Goal: Information Seeking & Learning: Compare options

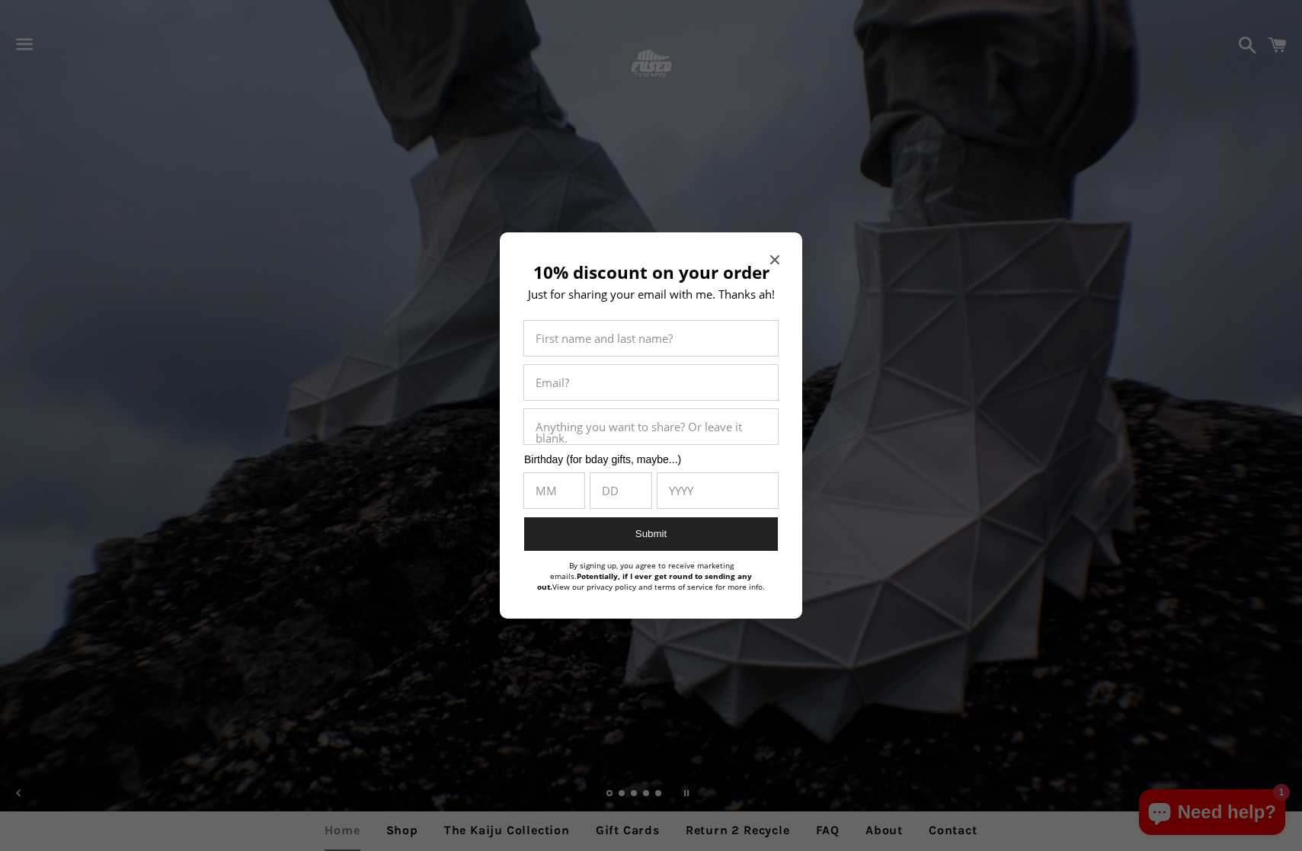
click at [778, 255] on icon "Close modal" at bounding box center [774, 259] width 9 height 9
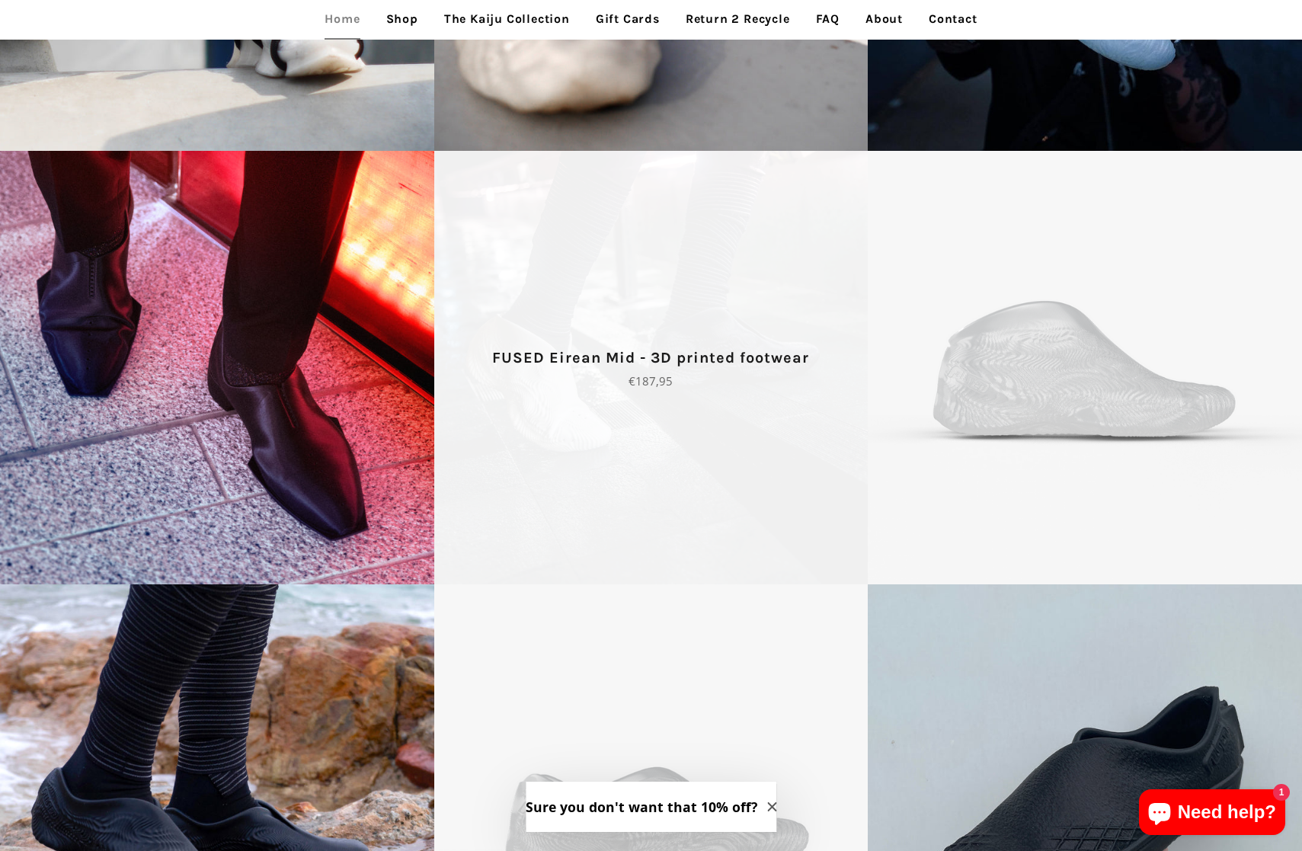
scroll to position [3021, 0]
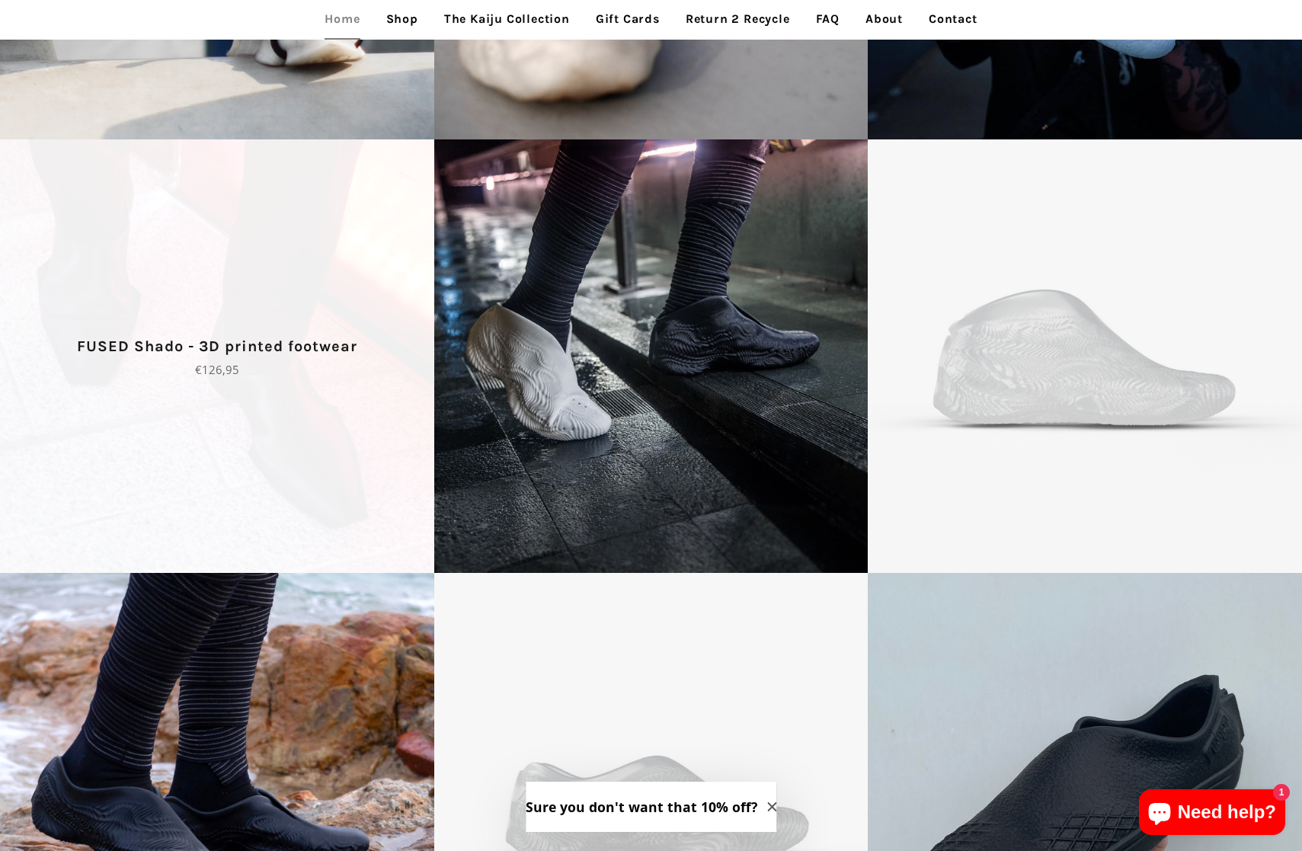
click at [248, 289] on span "FUSED Shado - 3D printed footwear Regular price €126,95" at bounding box center [217, 356] width 434 height 434
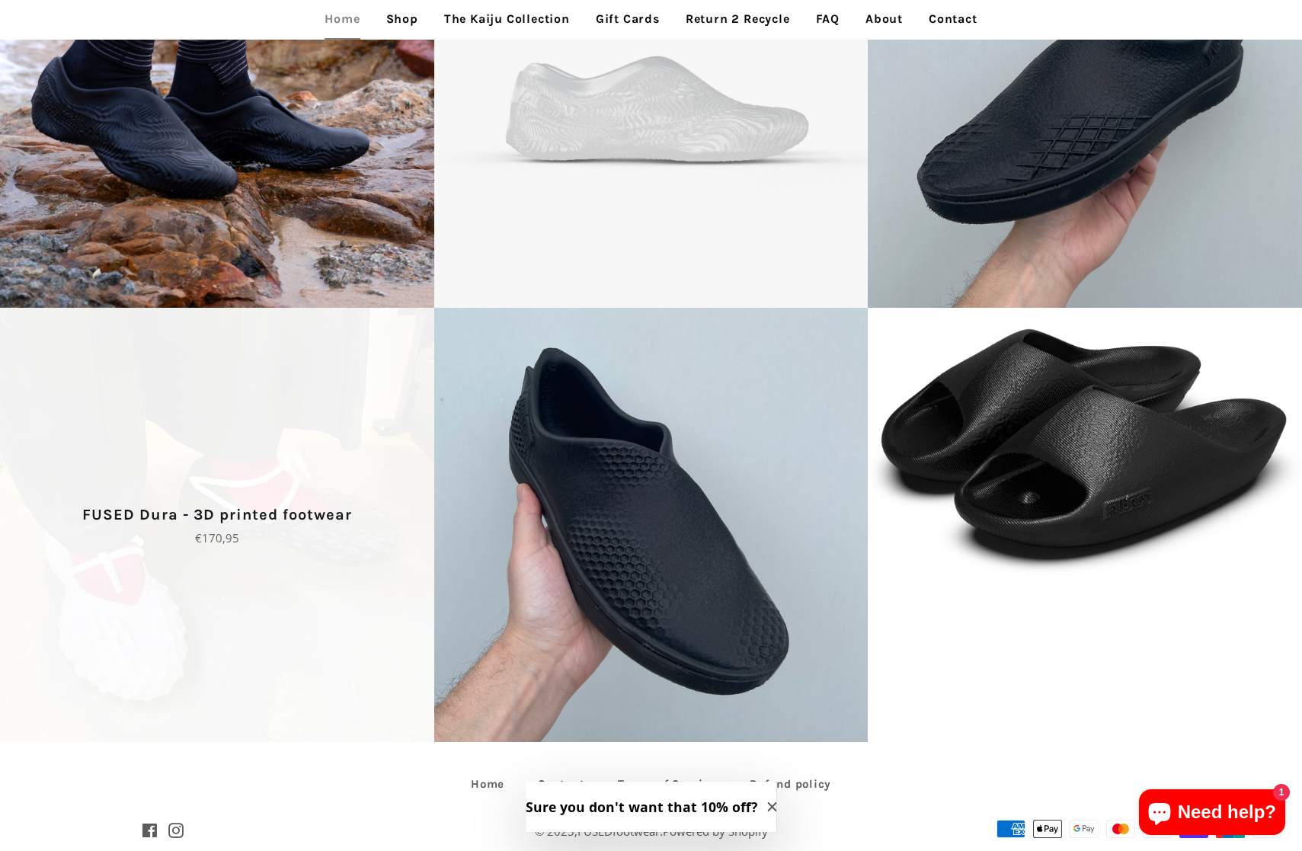
scroll to position [3733, 0]
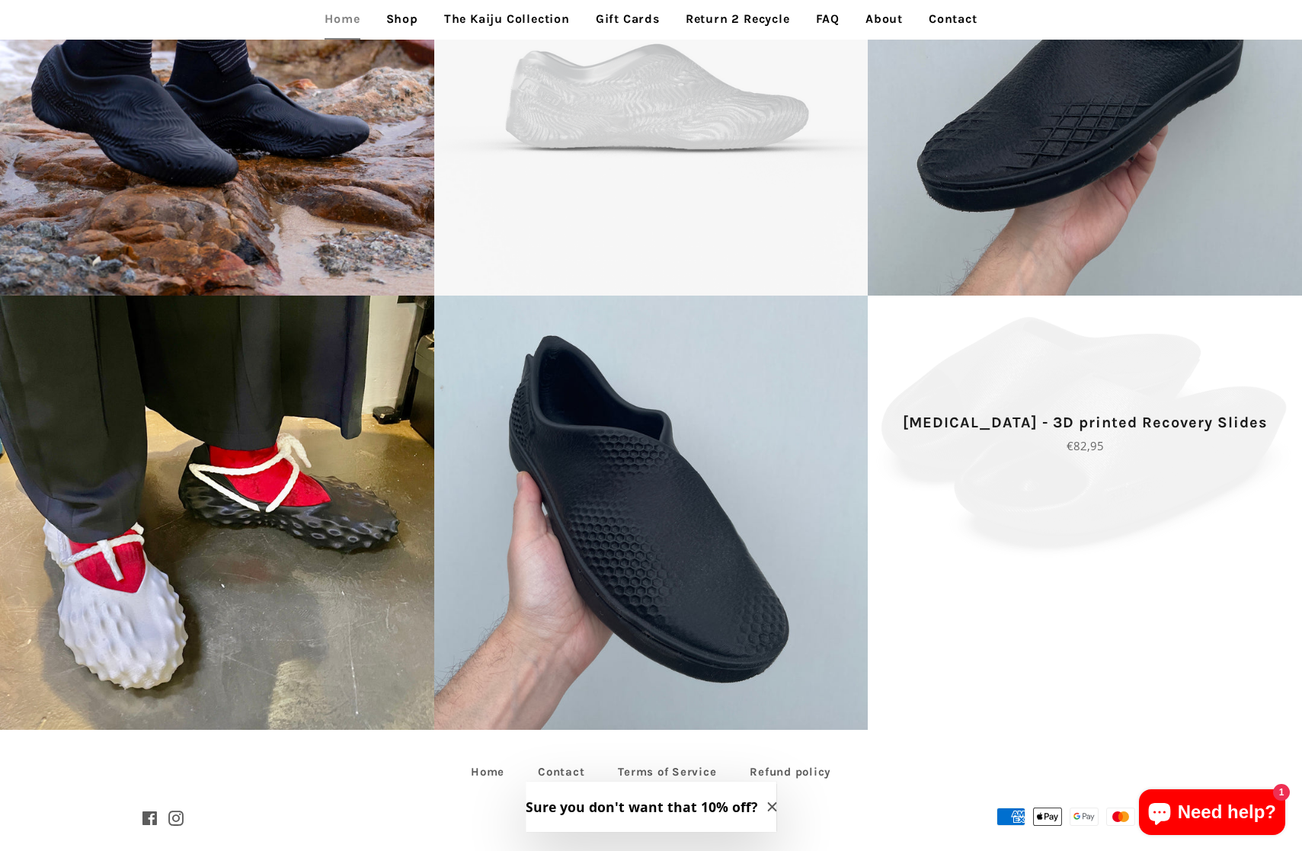
click at [1024, 482] on span "Tora - 3D printed Recovery Slides Regular price €82,95" at bounding box center [1085, 433] width 434 height 275
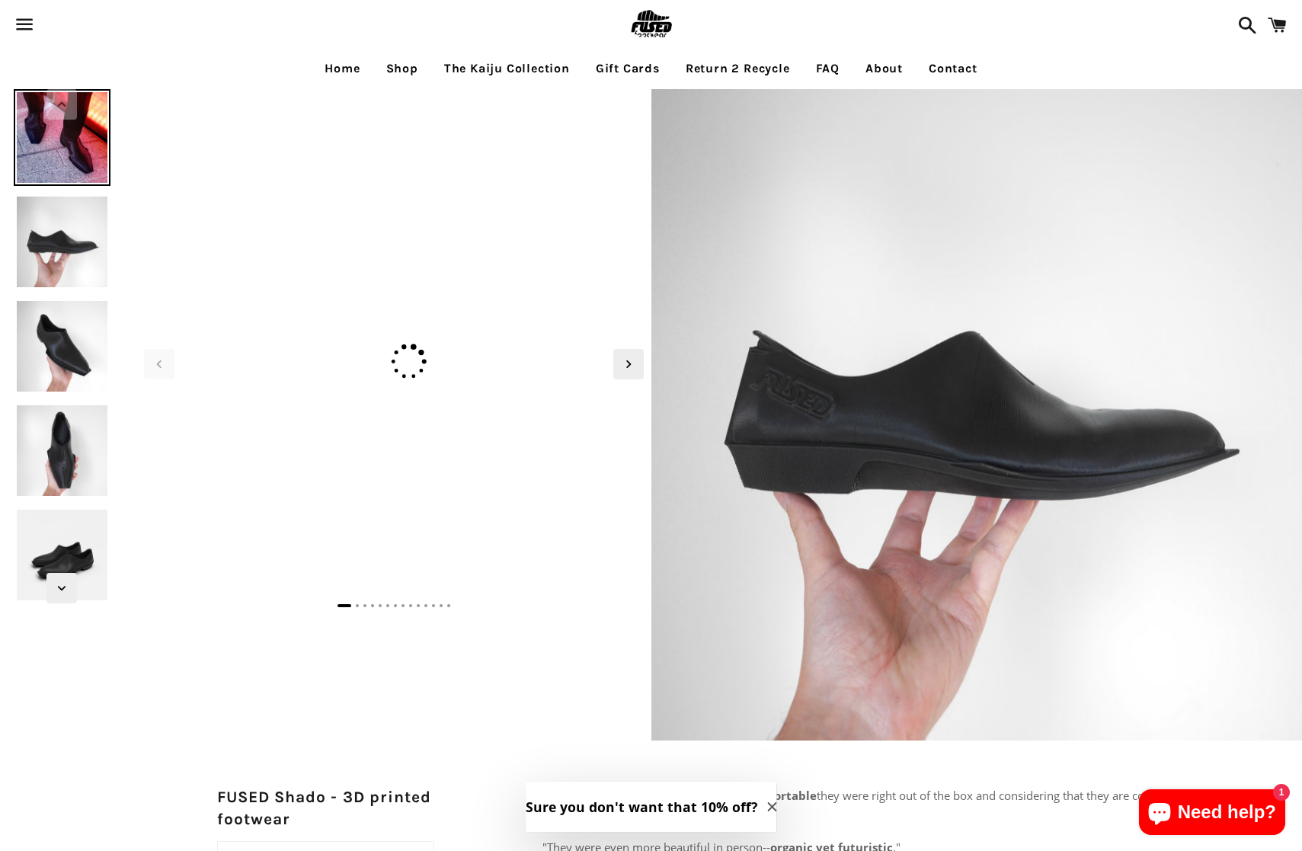
click at [63, 328] on img at bounding box center [62, 346] width 97 height 97
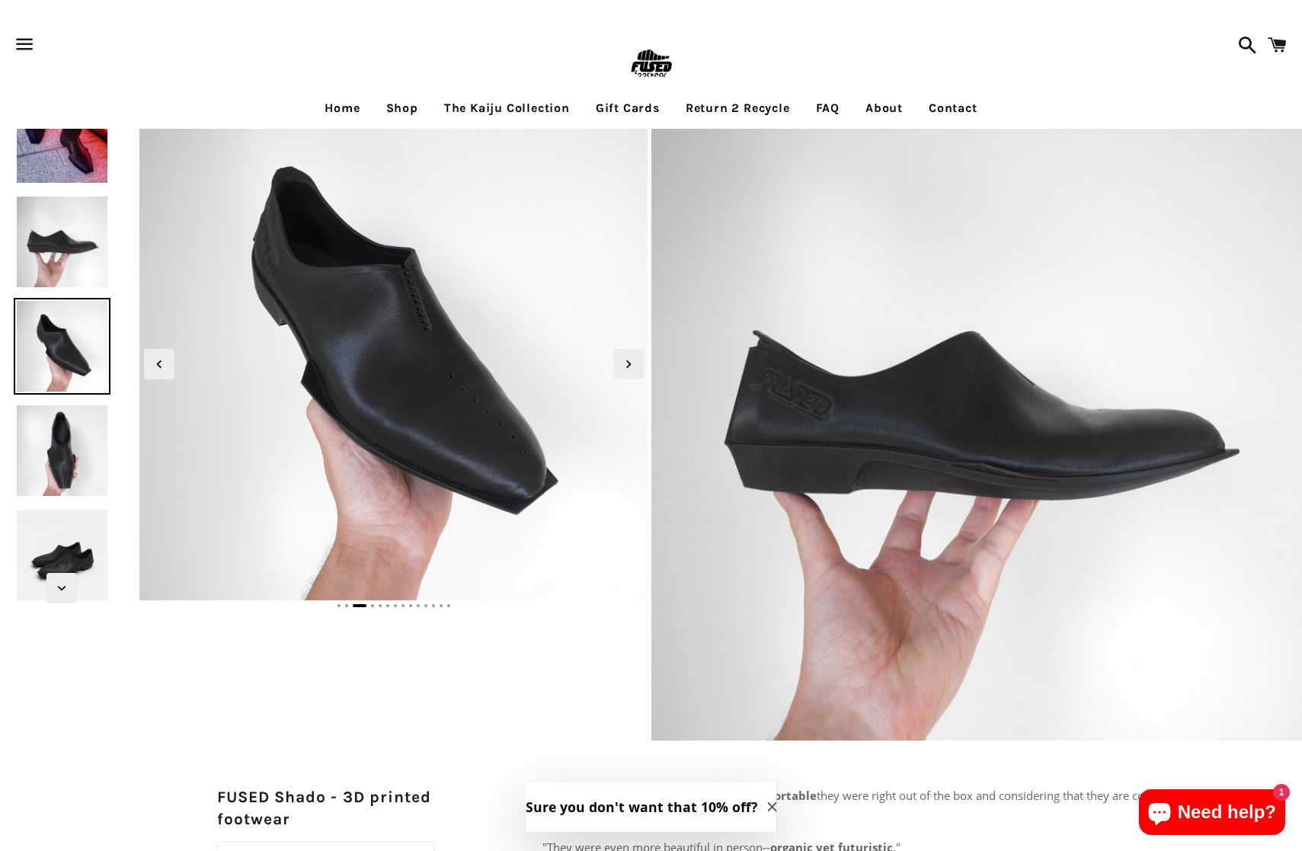
click at [56, 423] on img at bounding box center [62, 450] width 97 height 97
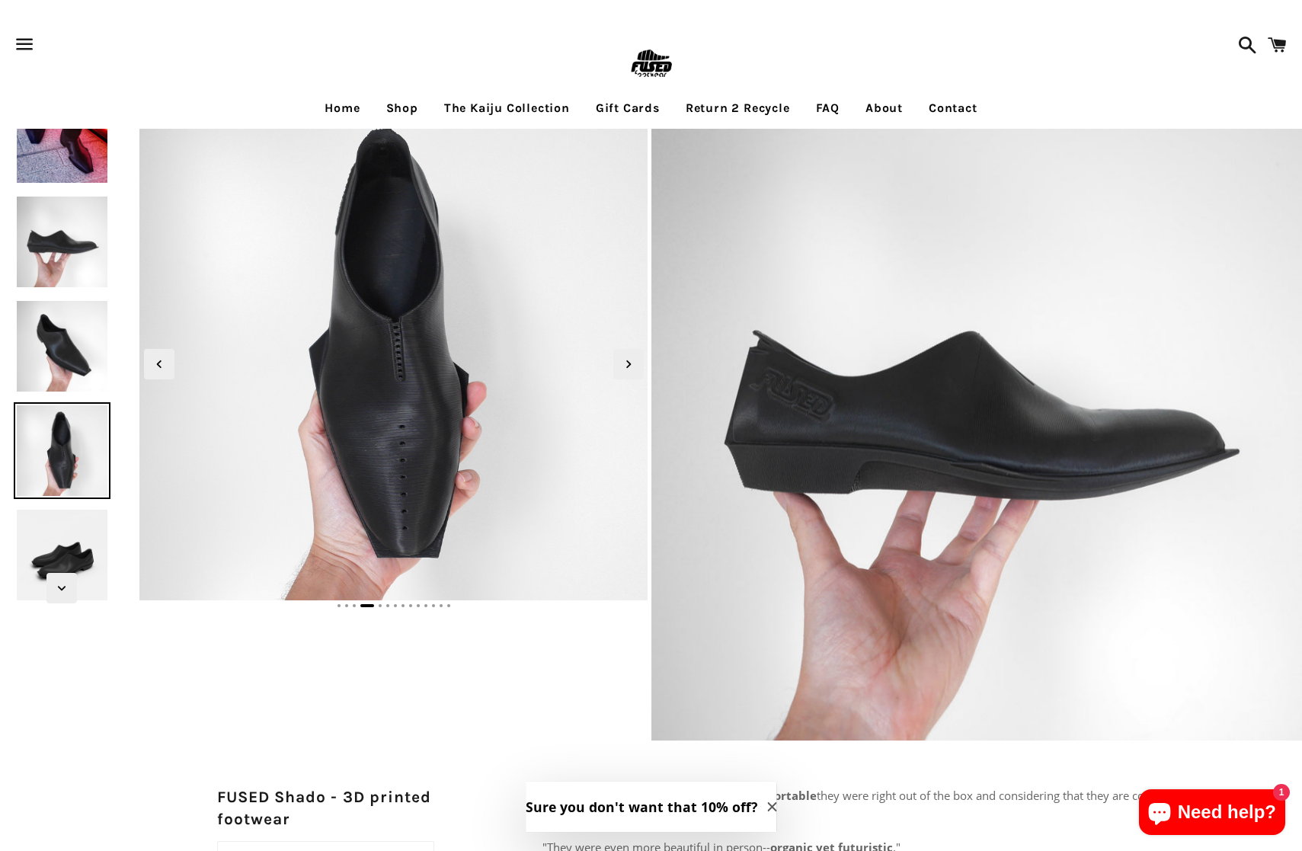
click at [62, 535] on img at bounding box center [62, 554] width 97 height 97
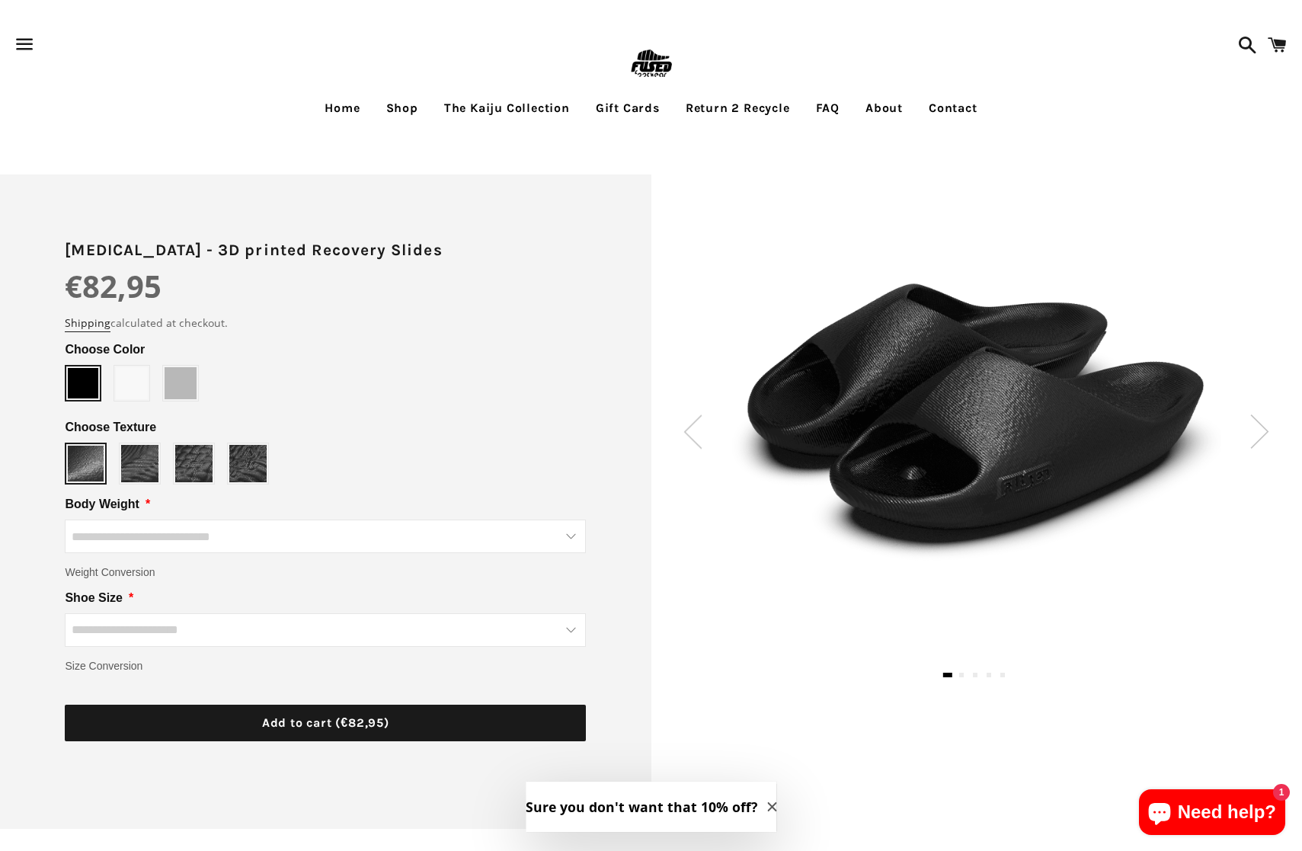
drag, startPoint x: 992, startPoint y: 462, endPoint x: 954, endPoint y: 462, distance: 38.1
click at [954, 462] on img at bounding box center [976, 414] width 488 height 309
click at [139, 471] on img at bounding box center [139, 463] width 37 height 37
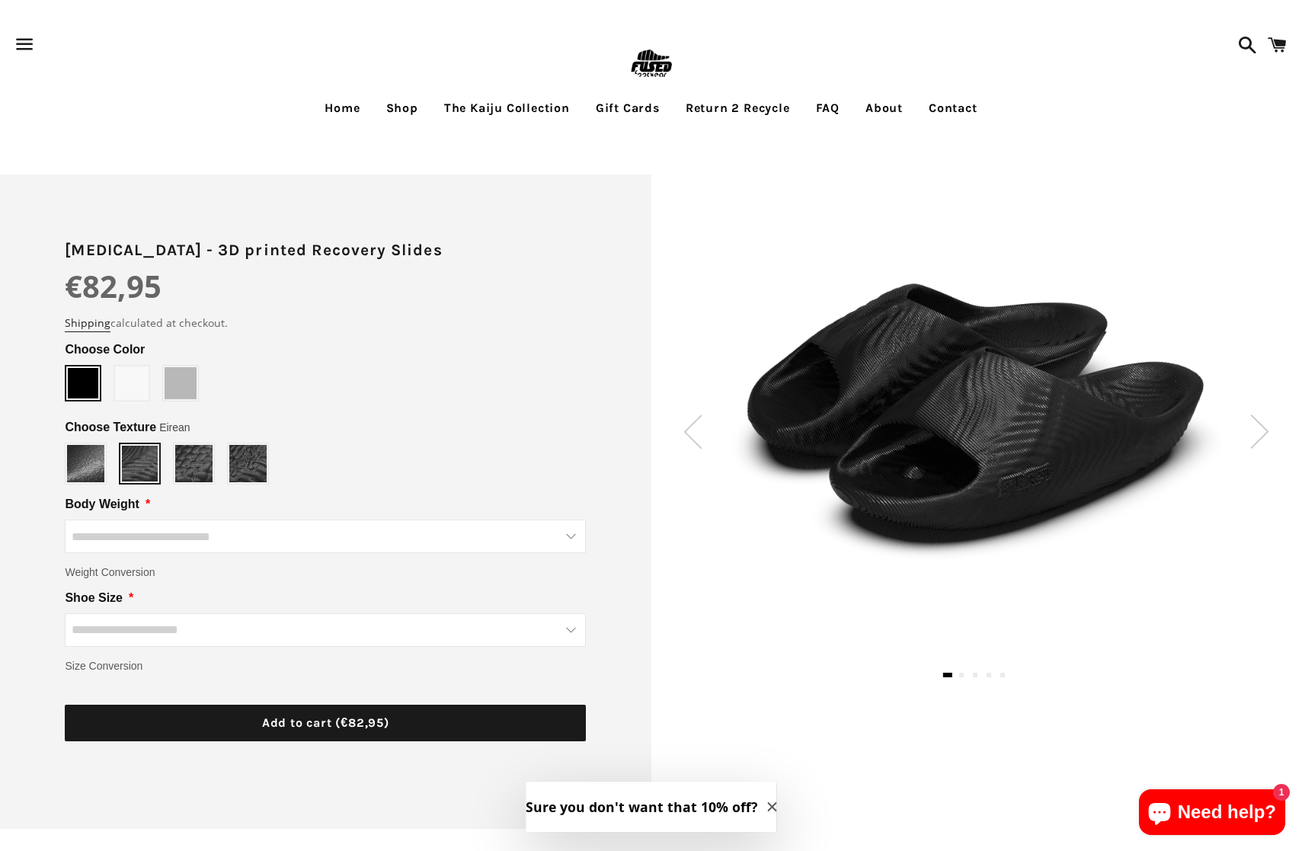
click at [1261, 436] on img at bounding box center [1259, 431] width 19 height 34
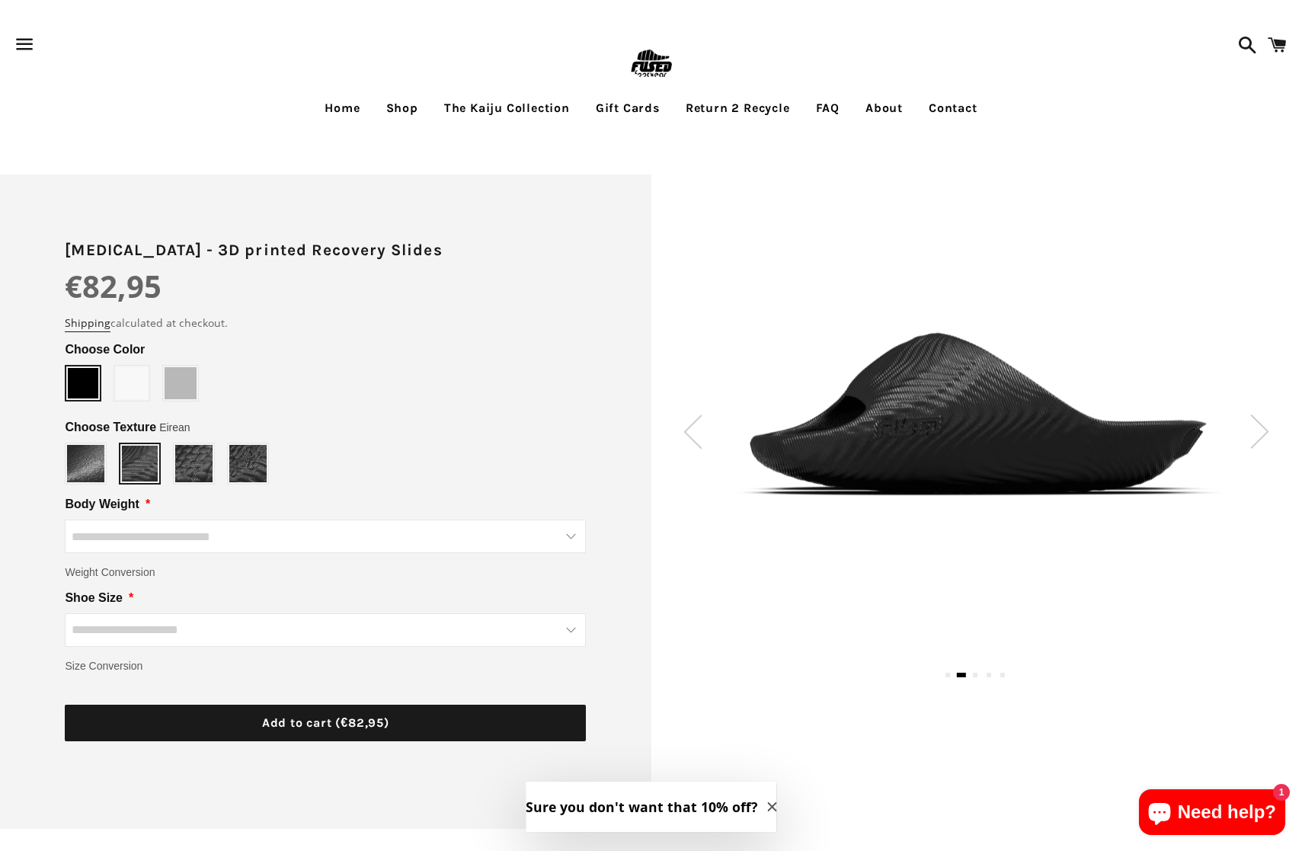
click at [1261, 436] on img at bounding box center [1259, 431] width 19 height 34
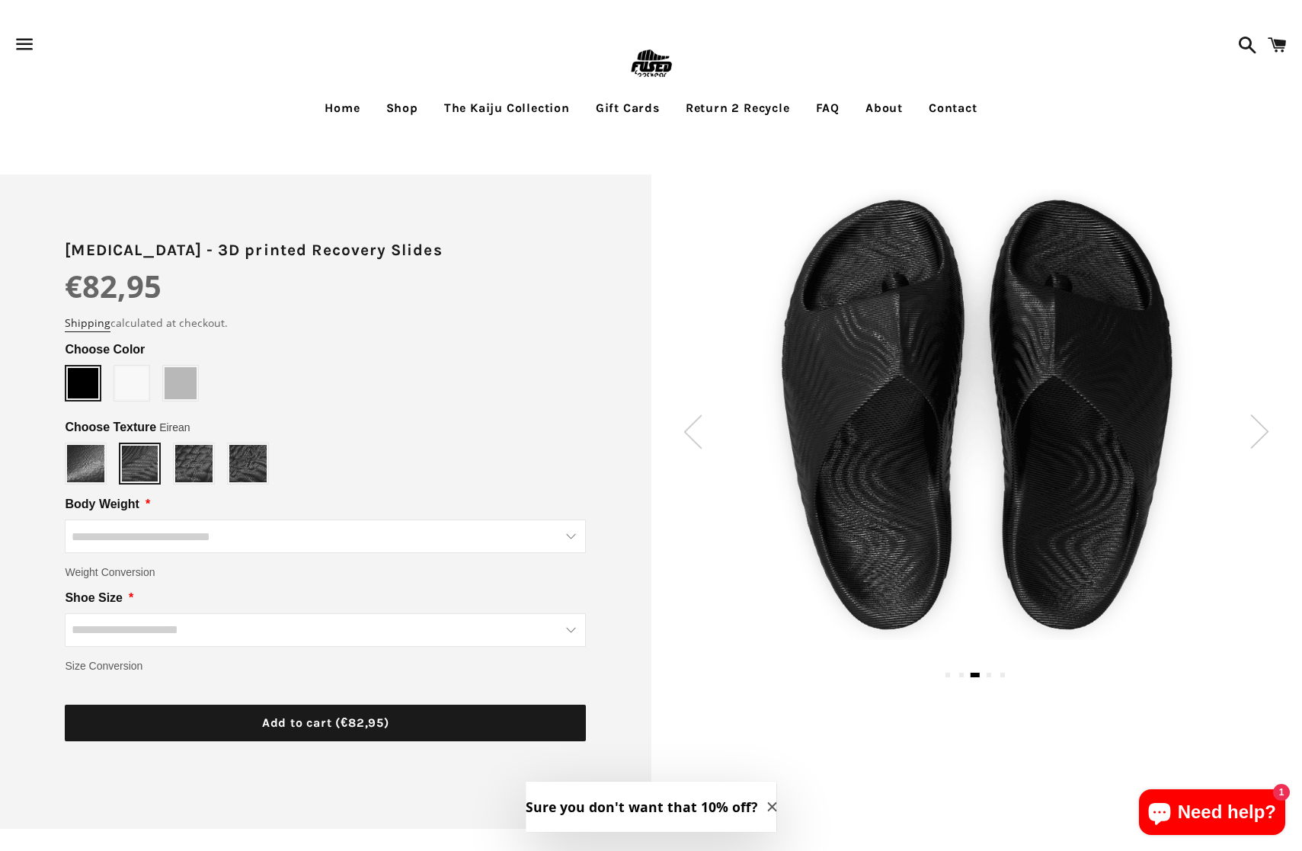
click at [1261, 436] on img at bounding box center [1259, 431] width 19 height 34
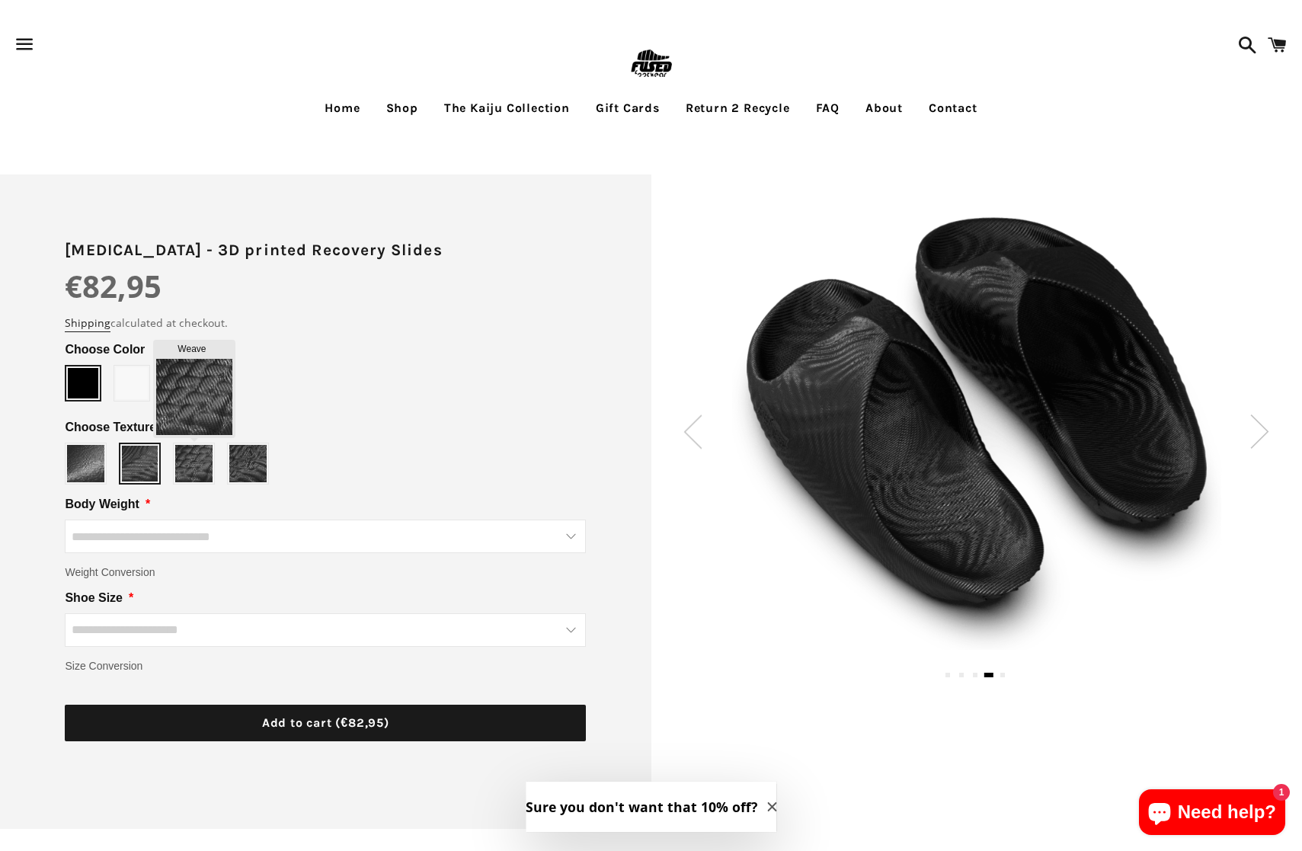
click at [203, 472] on img at bounding box center [193, 463] width 37 height 37
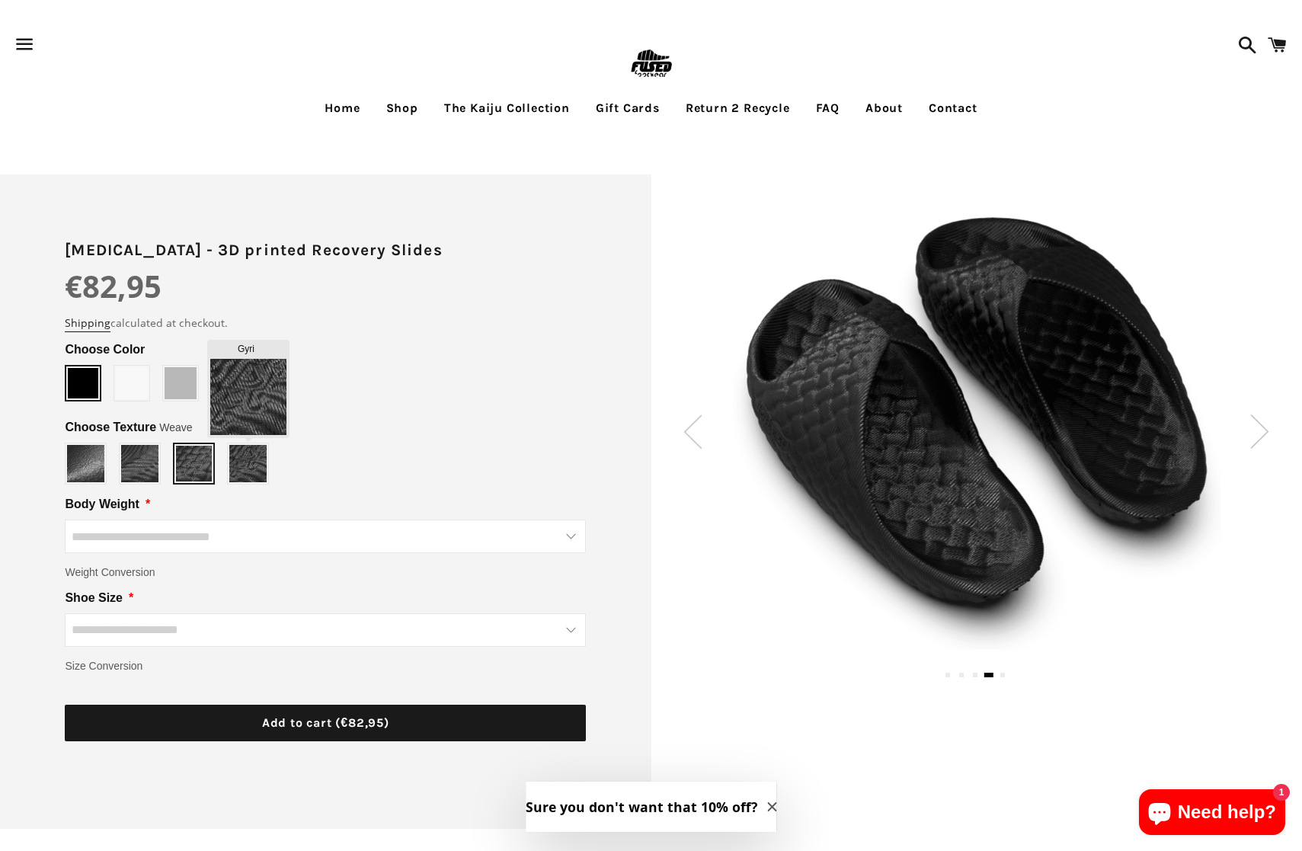
type input "****"
click at [254, 474] on img at bounding box center [247, 463] width 37 height 37
click at [473, 111] on link "The Kaiju Collection" at bounding box center [507, 108] width 149 height 38
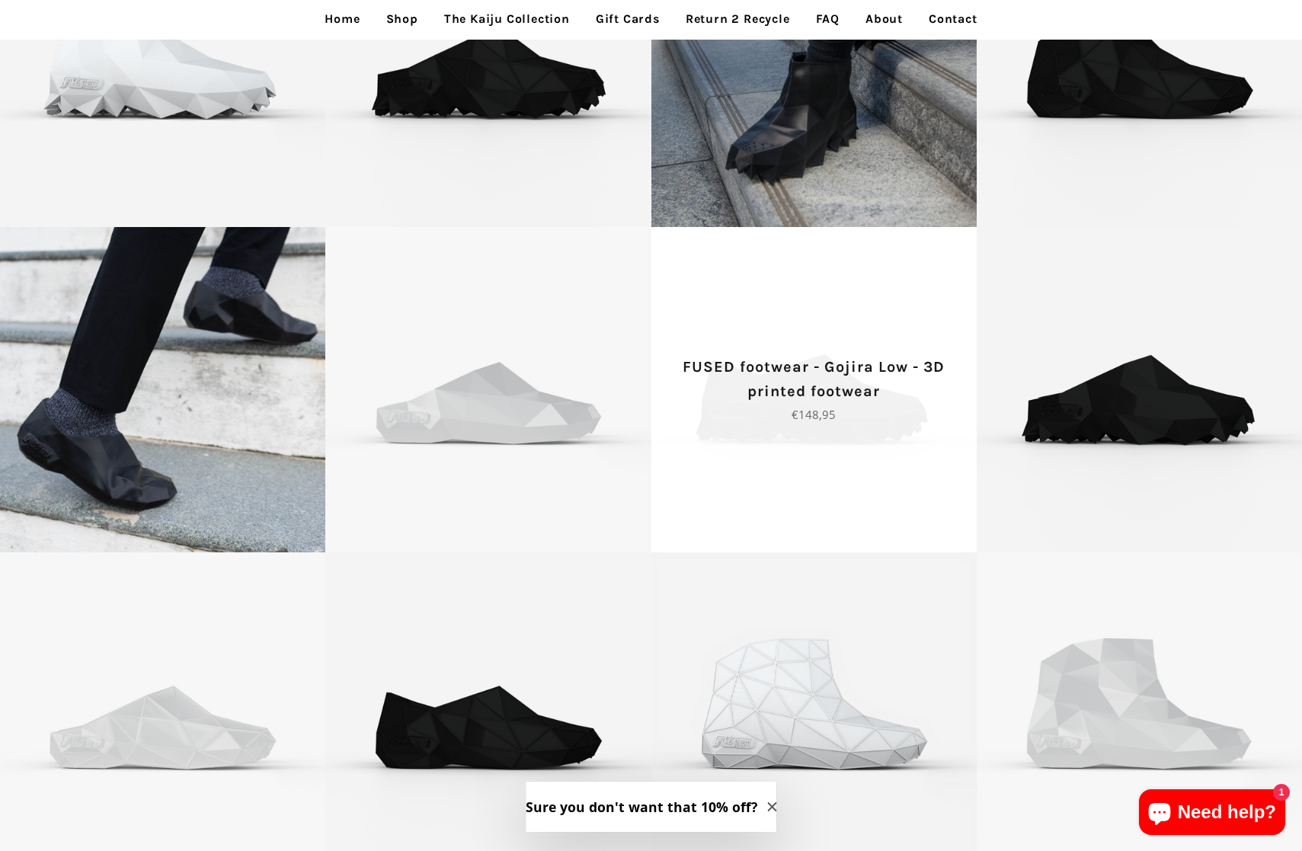
scroll to position [676, 0]
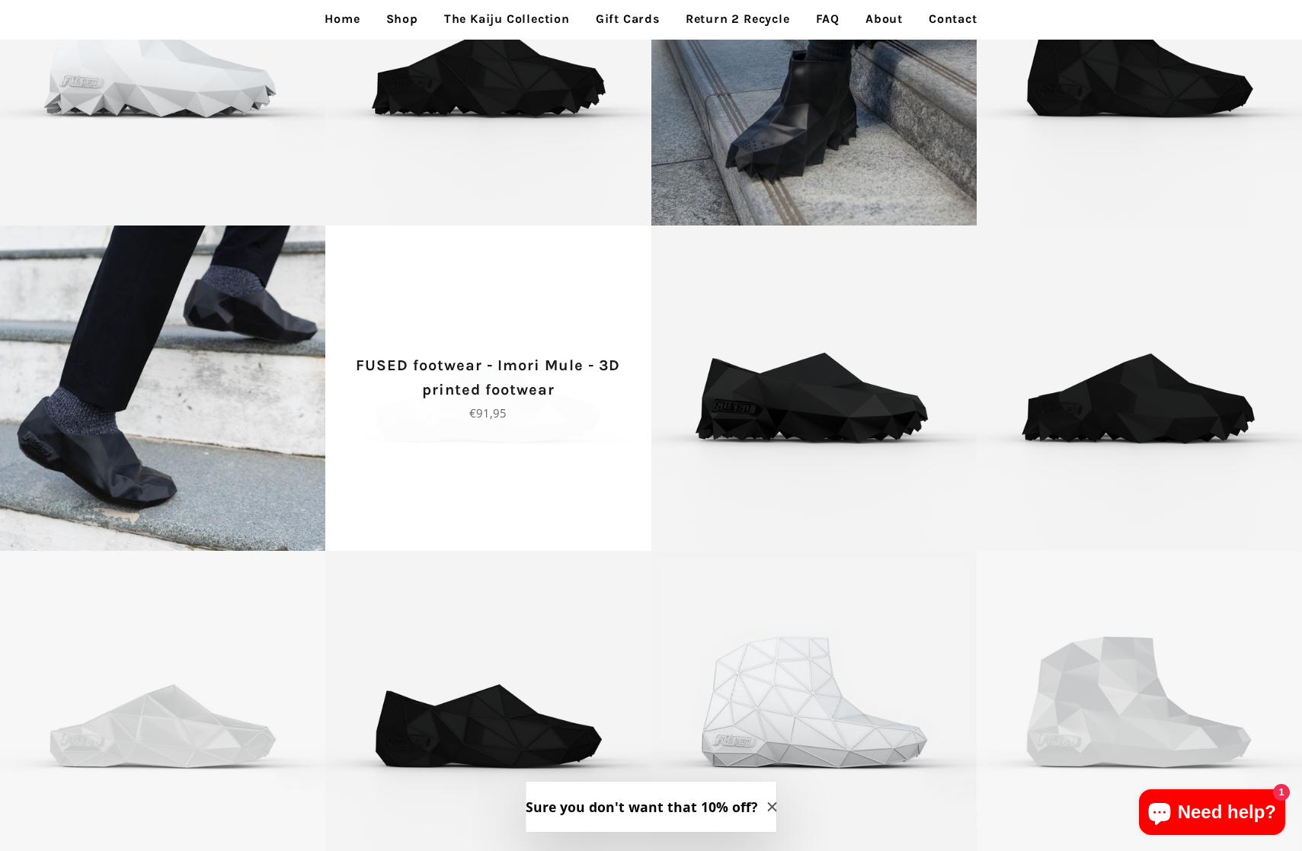
click at [476, 431] on span "FUSED footwear - Imori Mule - 3D printed footwear Regular price €91,95" at bounding box center [487, 387] width 325 height 325
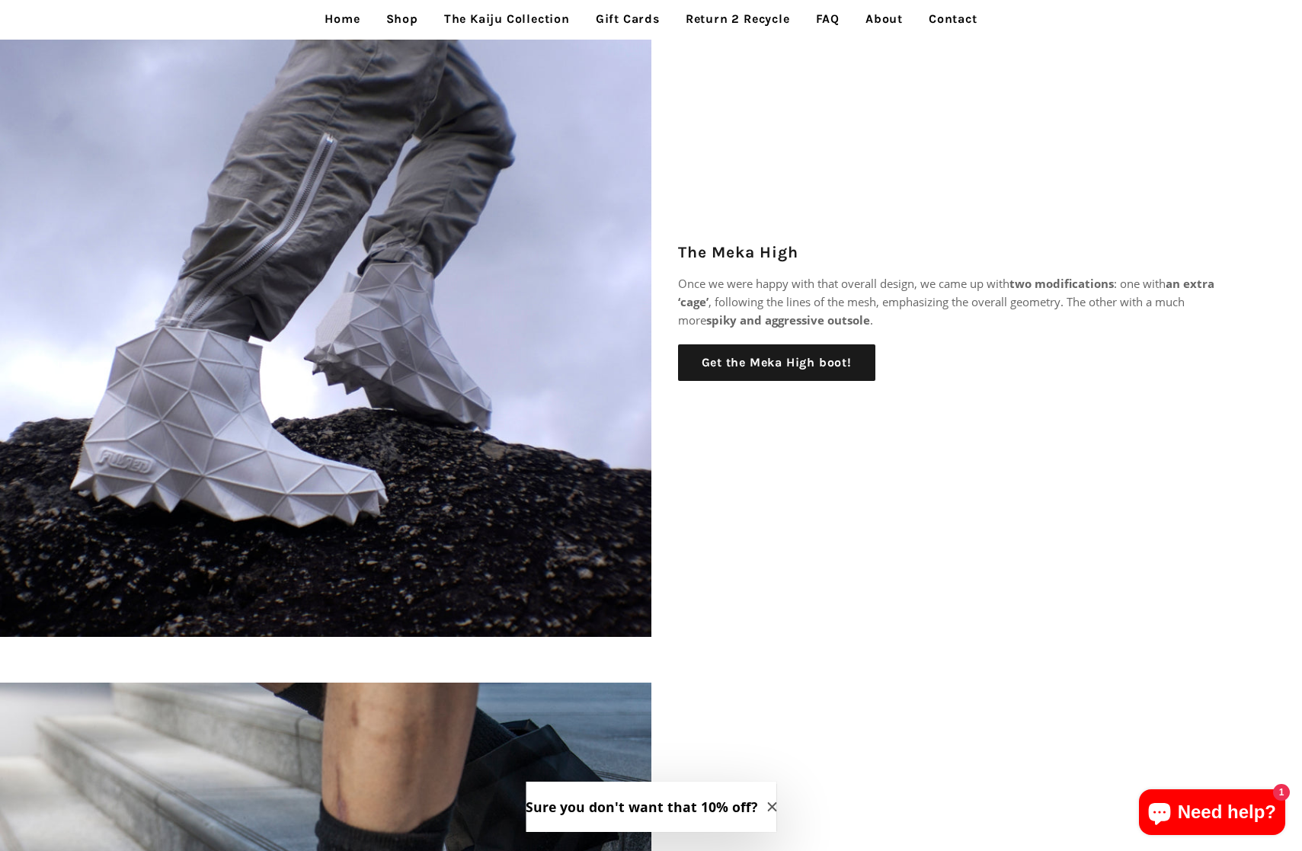
scroll to position [676, 0]
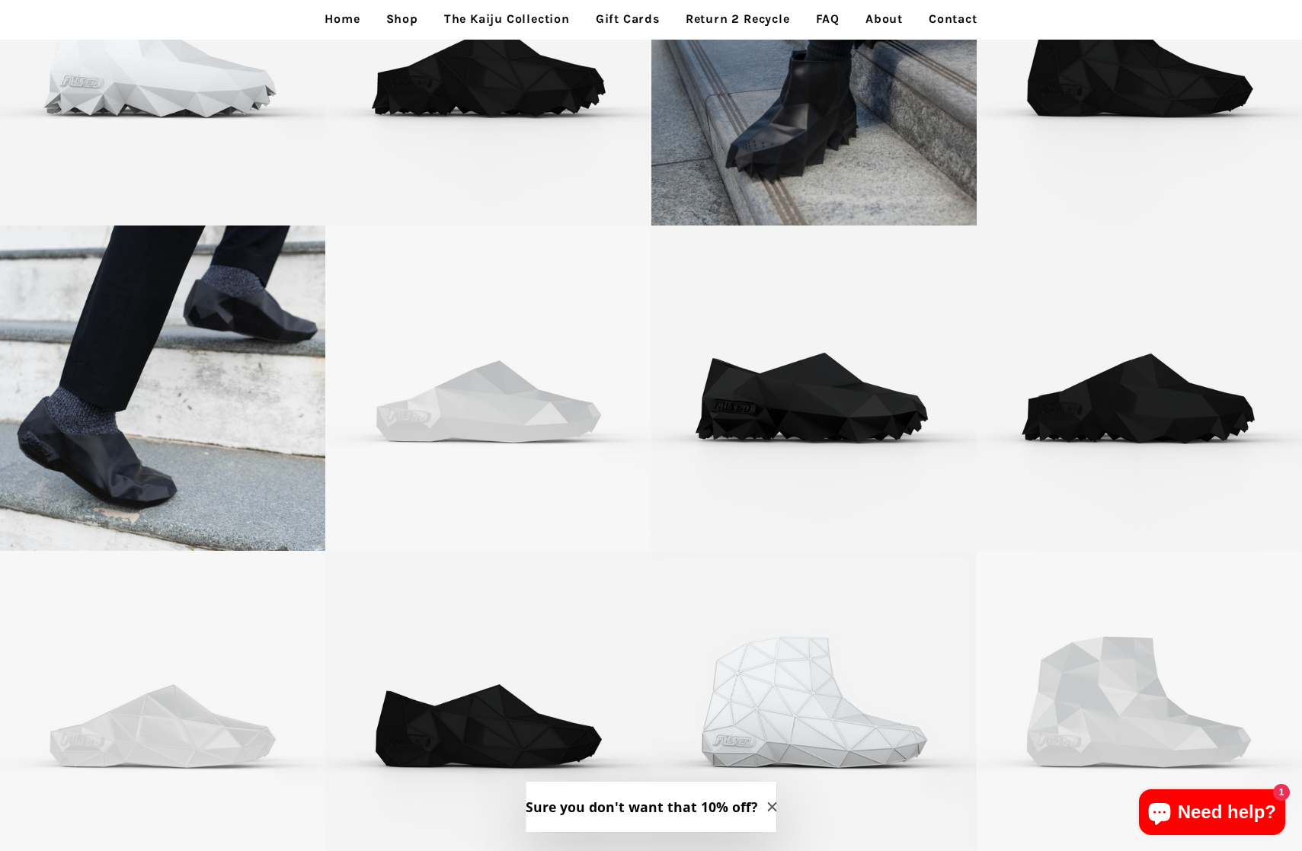
click at [522, 23] on link "The Kaiju Collection" at bounding box center [507, 19] width 149 height 38
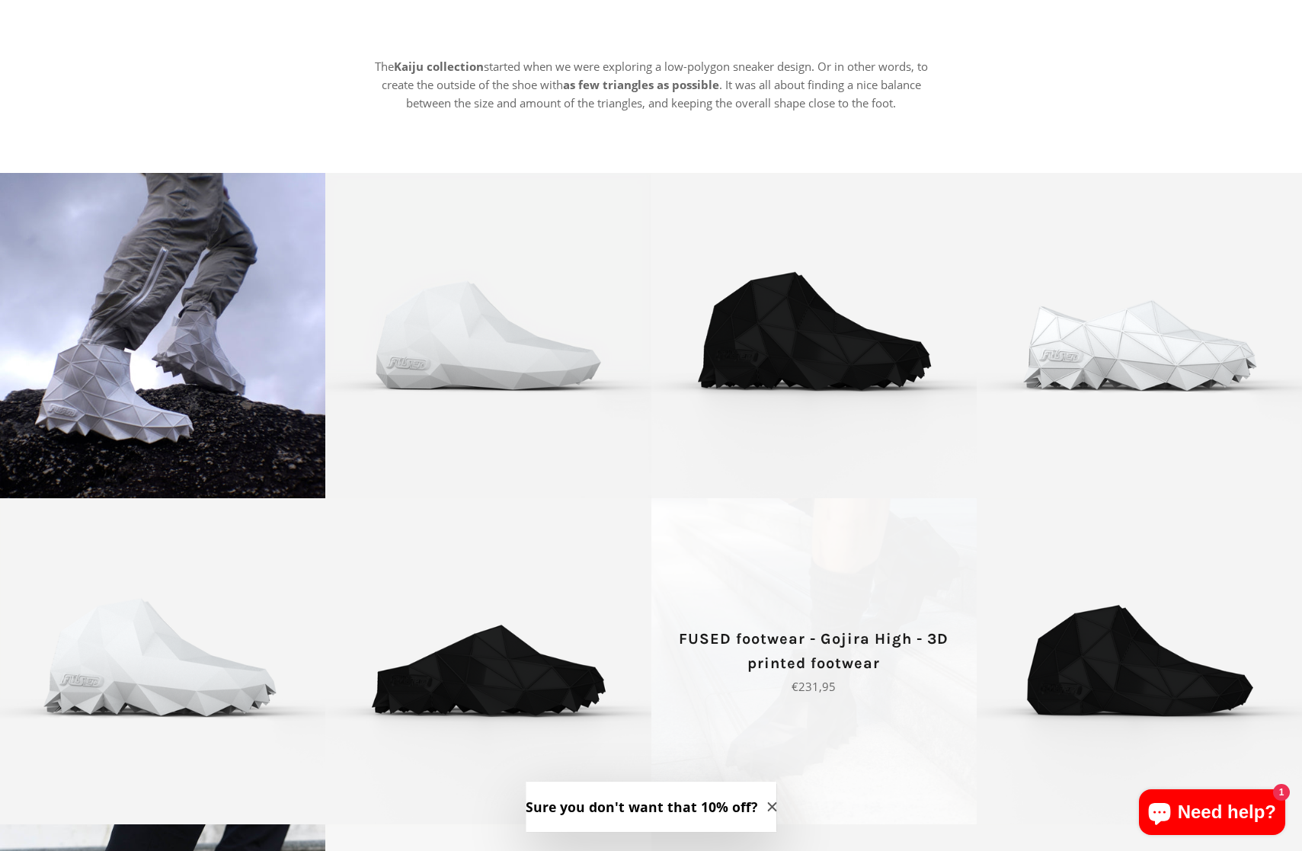
scroll to position [79, 0]
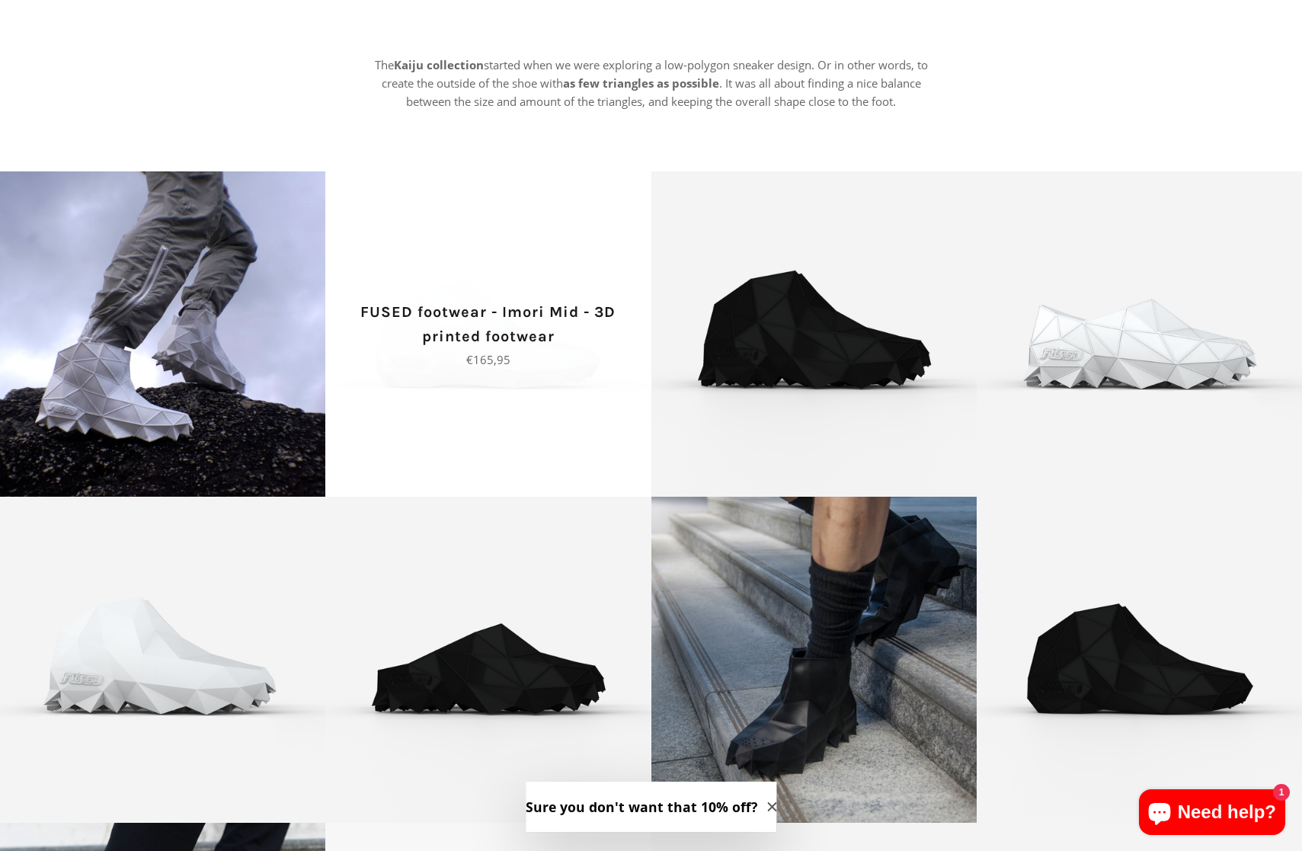
click at [518, 334] on p "FUSED footwear - Imori Mid - 3D printed footwear" at bounding box center [488, 324] width 272 height 49
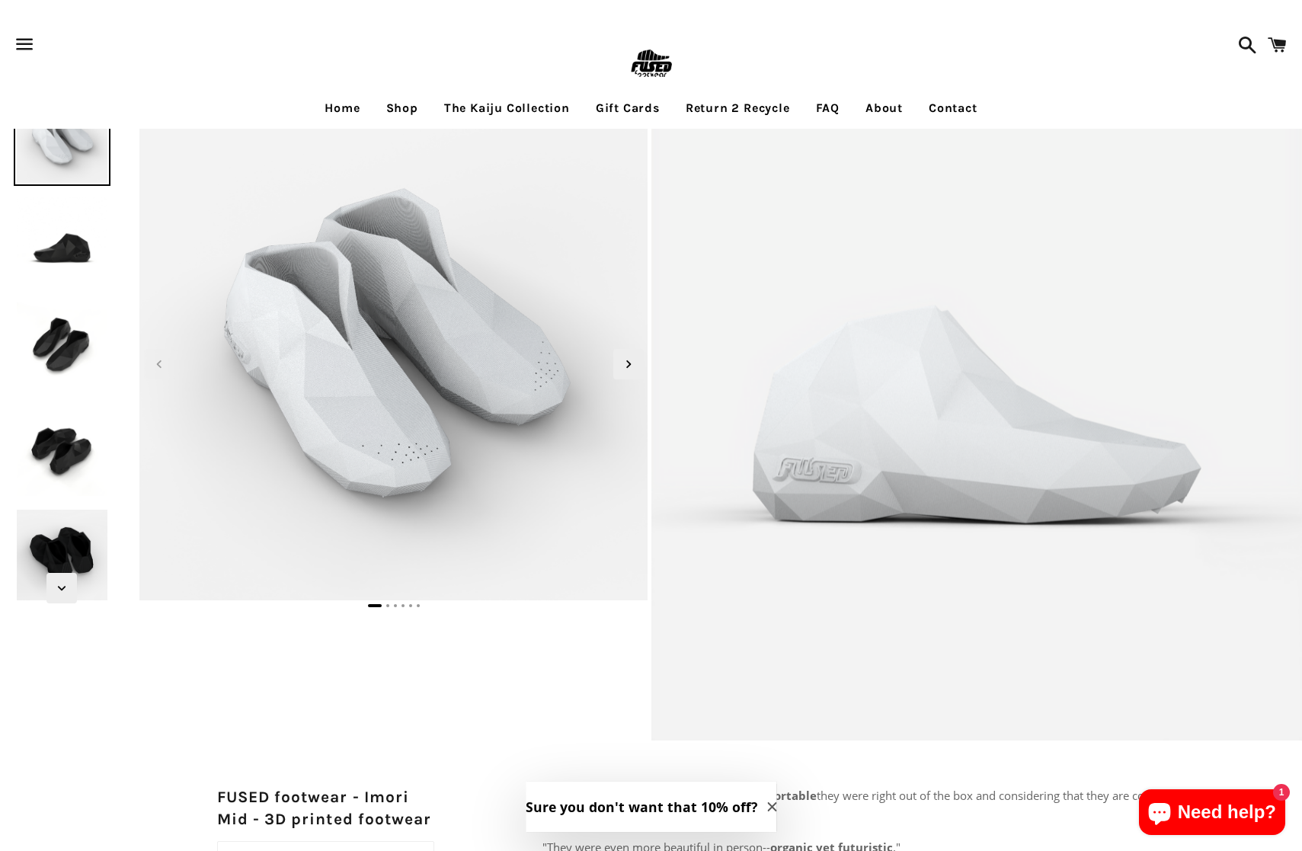
click at [64, 255] on img at bounding box center [62, 241] width 97 height 97
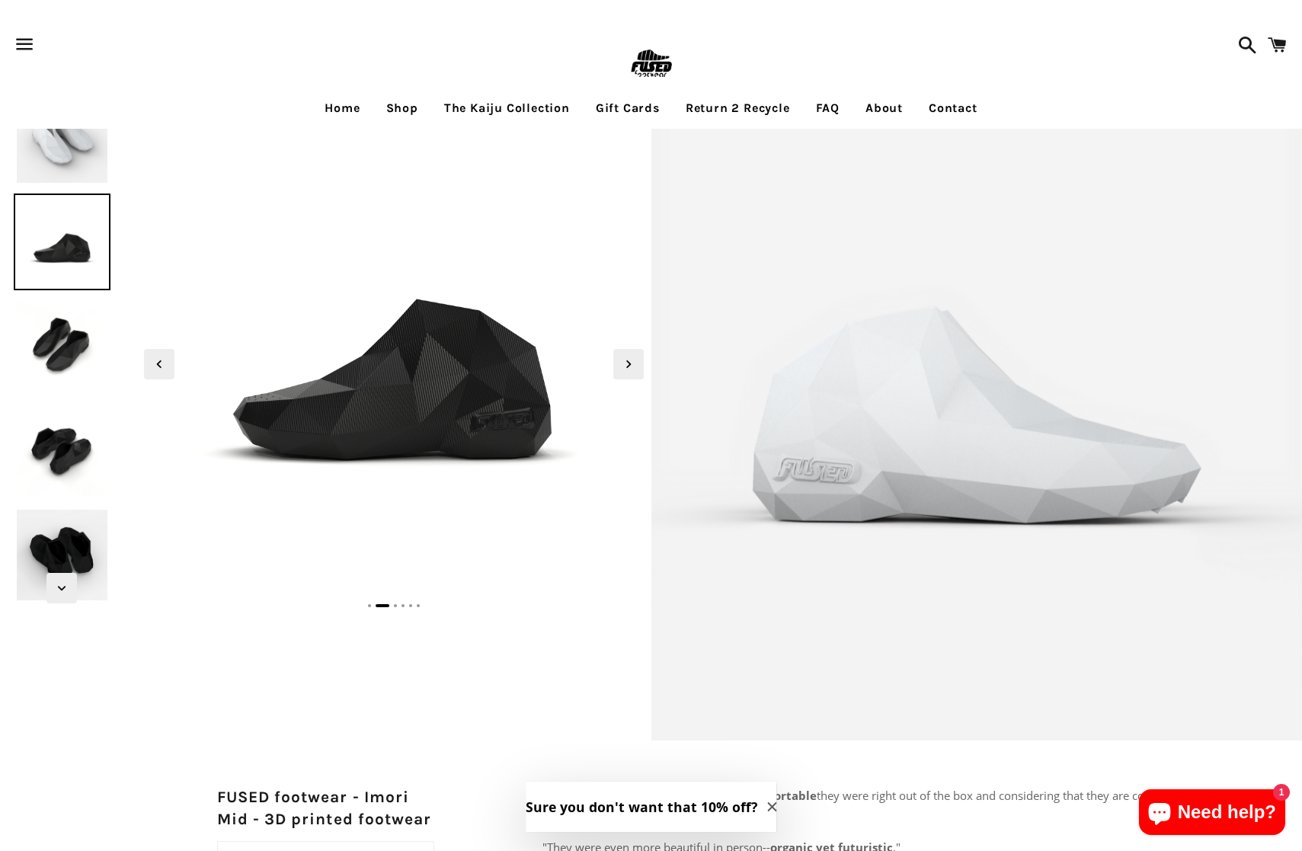
click at [78, 330] on img at bounding box center [62, 346] width 97 height 97
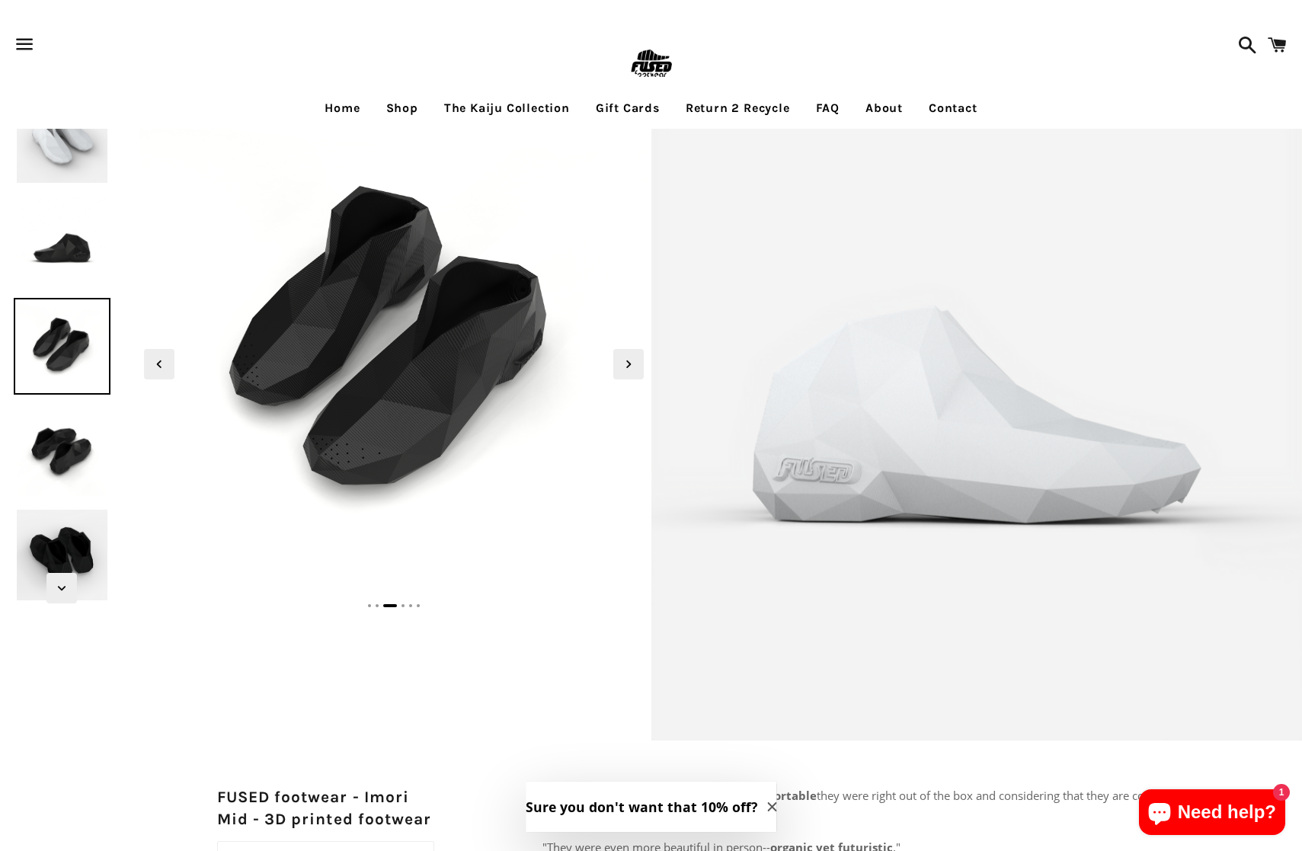
click at [71, 439] on img at bounding box center [62, 450] width 97 height 97
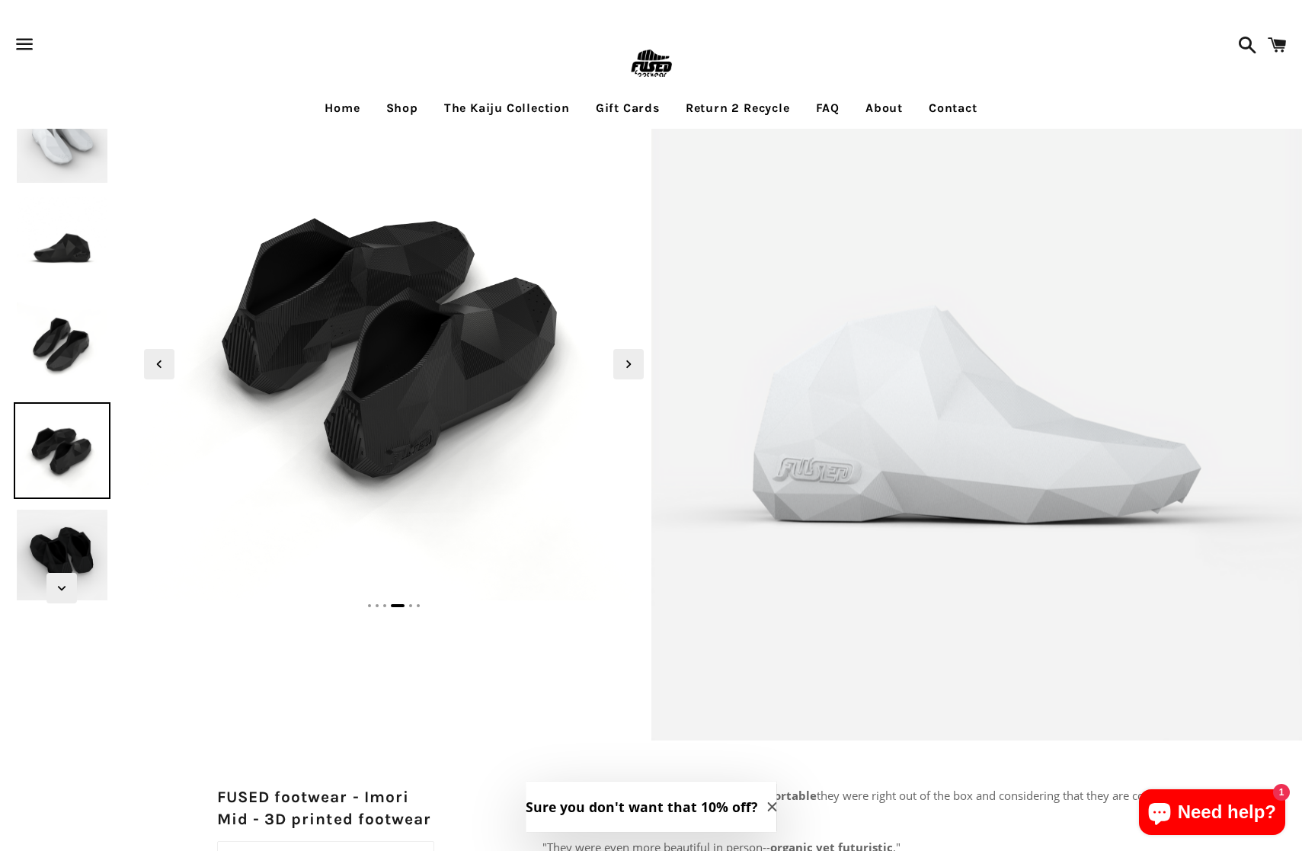
click at [62, 549] on img at bounding box center [62, 554] width 97 height 97
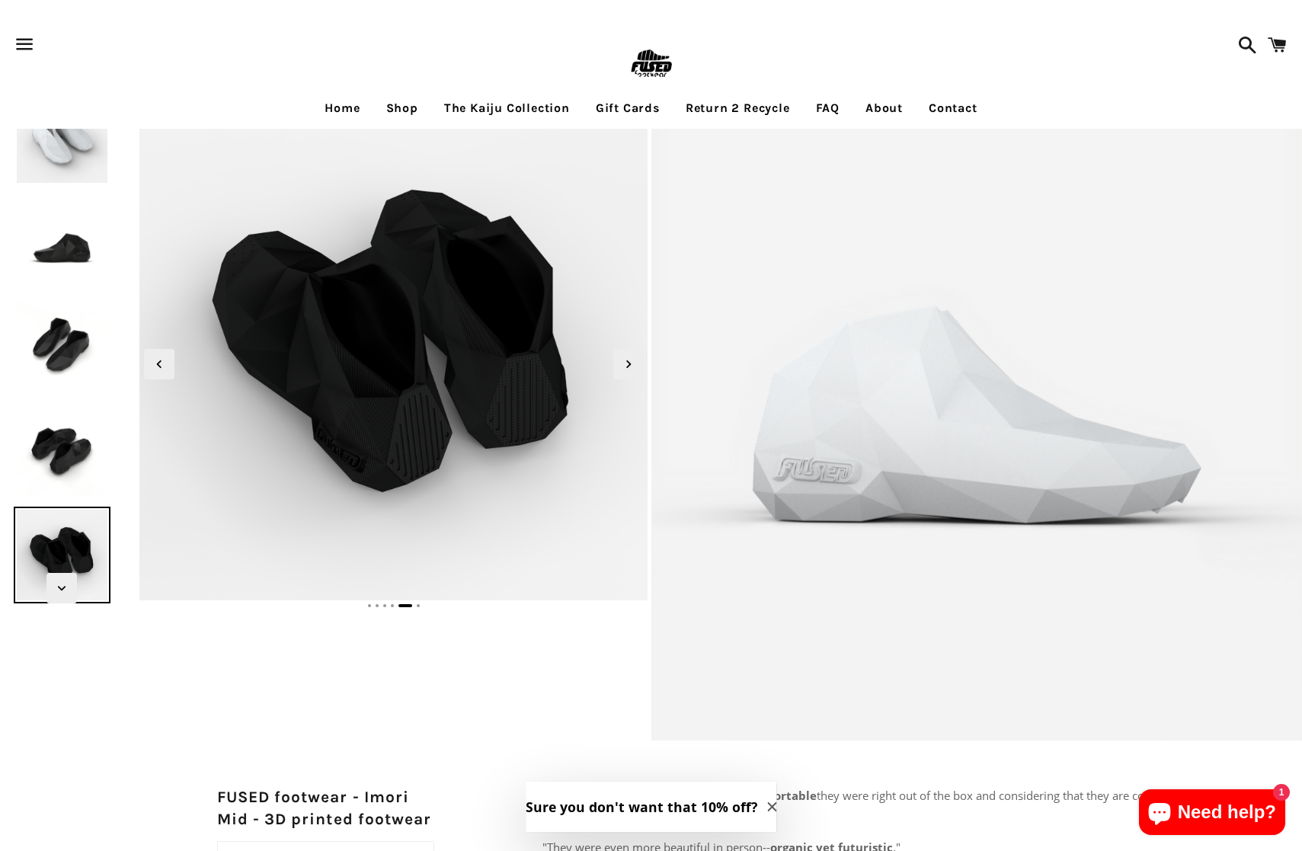
click at [407, 103] on link "Shop" at bounding box center [402, 108] width 55 height 38
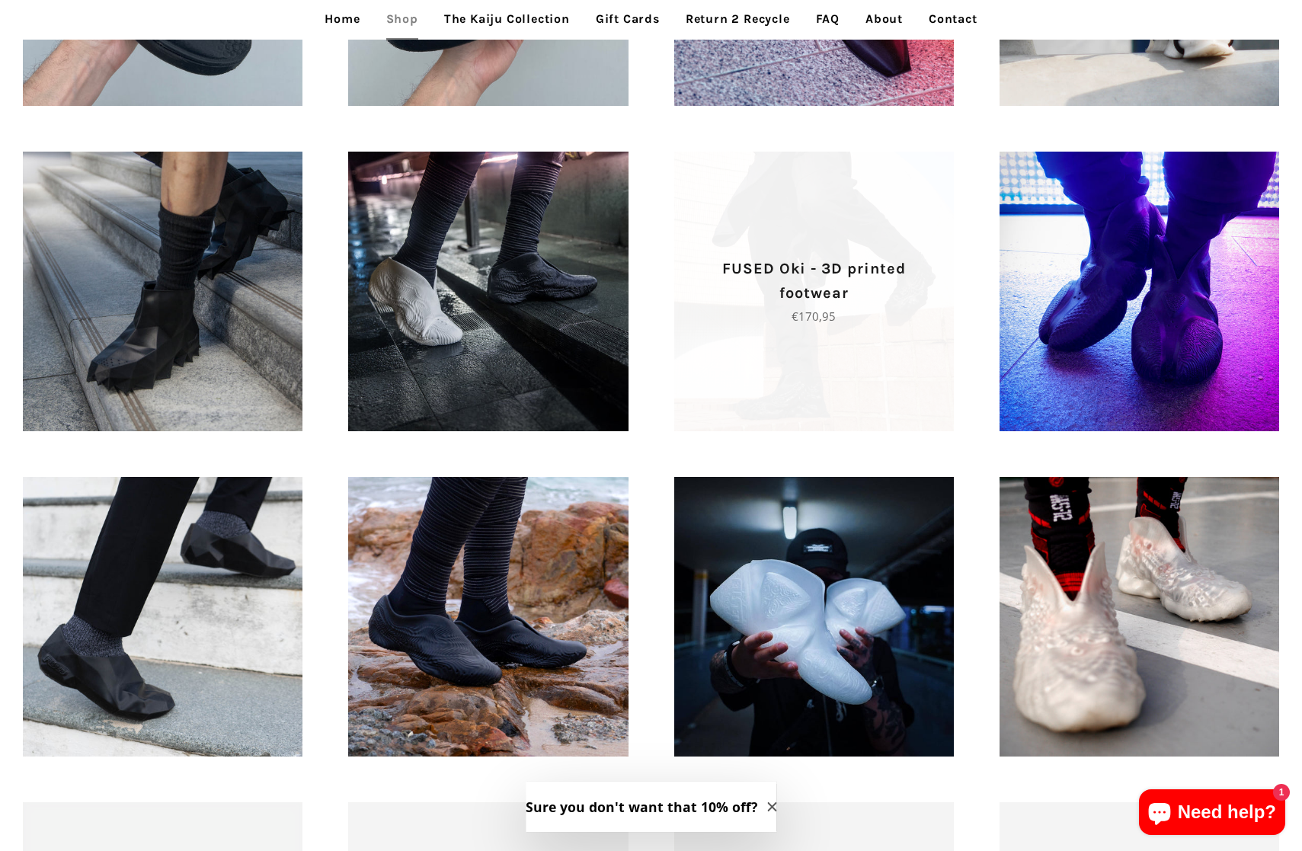
scroll to position [1021, 0]
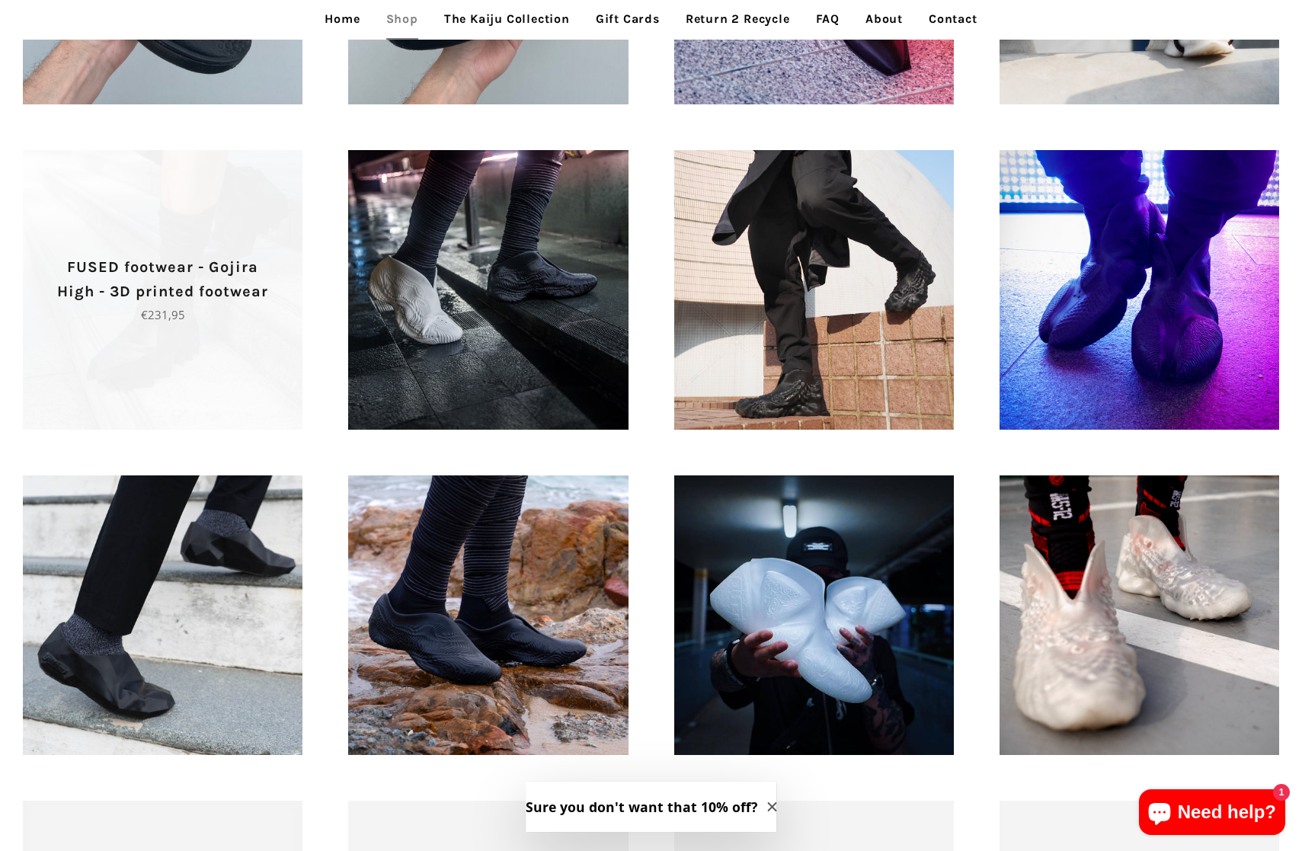
click at [234, 328] on span "FUSED footwear - Gojira High - 3D printed footwear Regular price €231,95" at bounding box center [163, 290] width 280 height 280
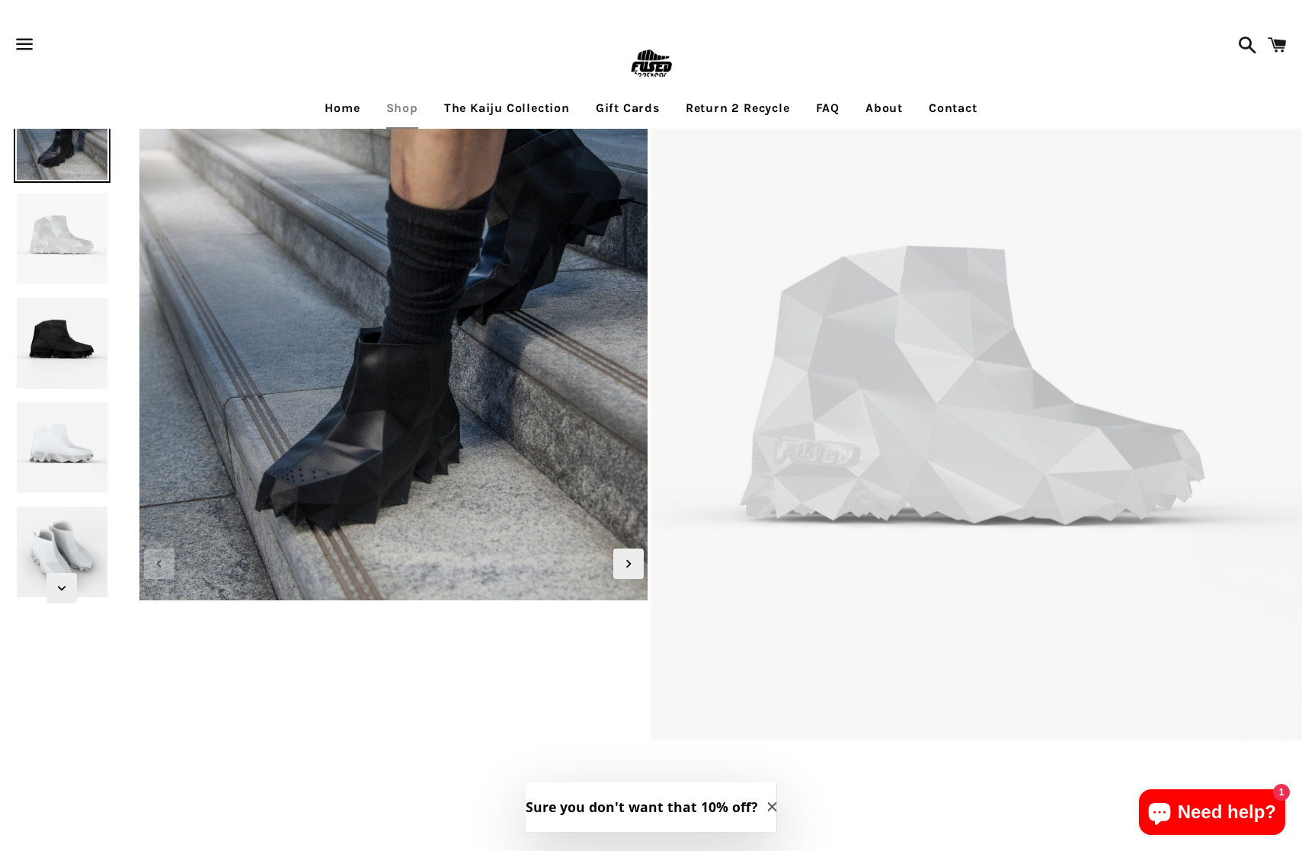
click at [61, 251] on img at bounding box center [62, 238] width 97 height 97
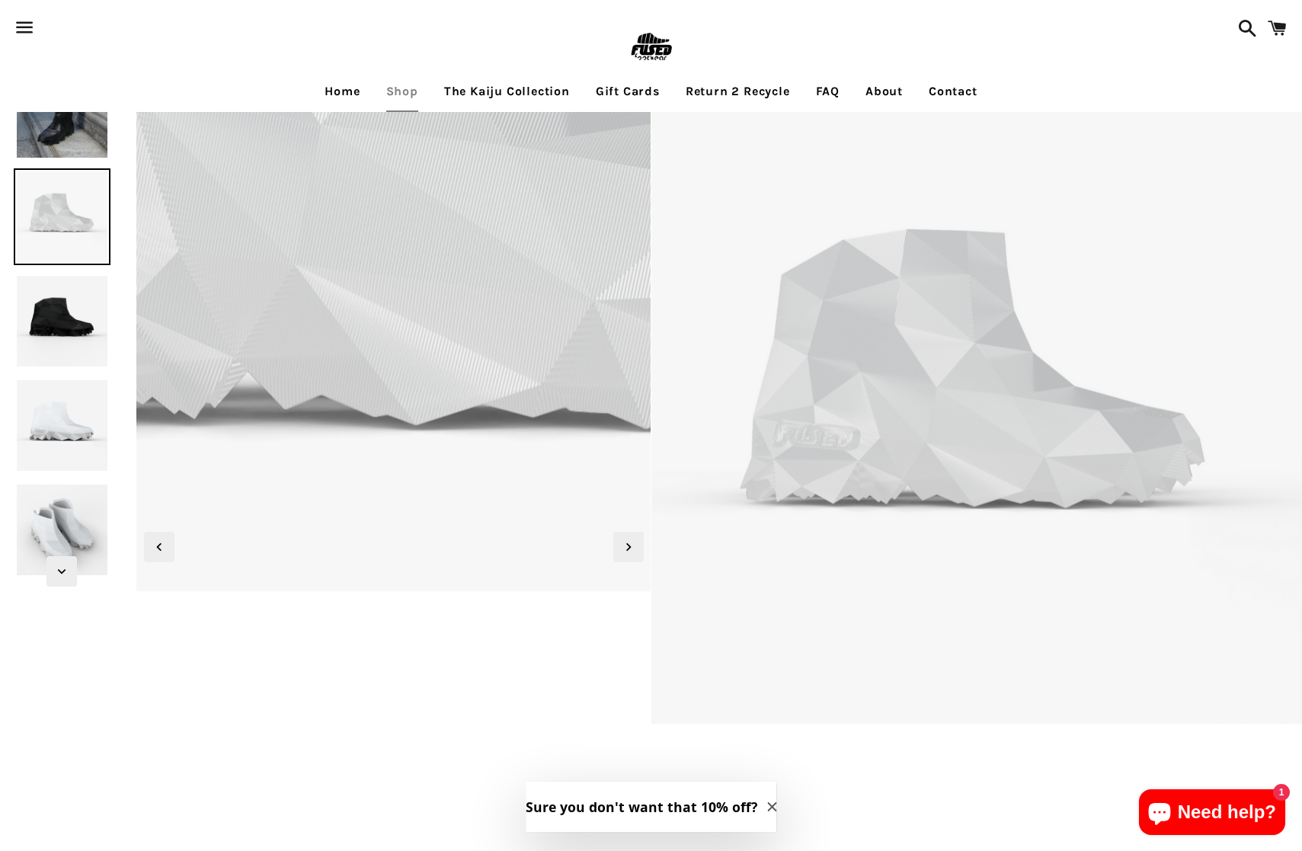
scroll to position [19, 0]
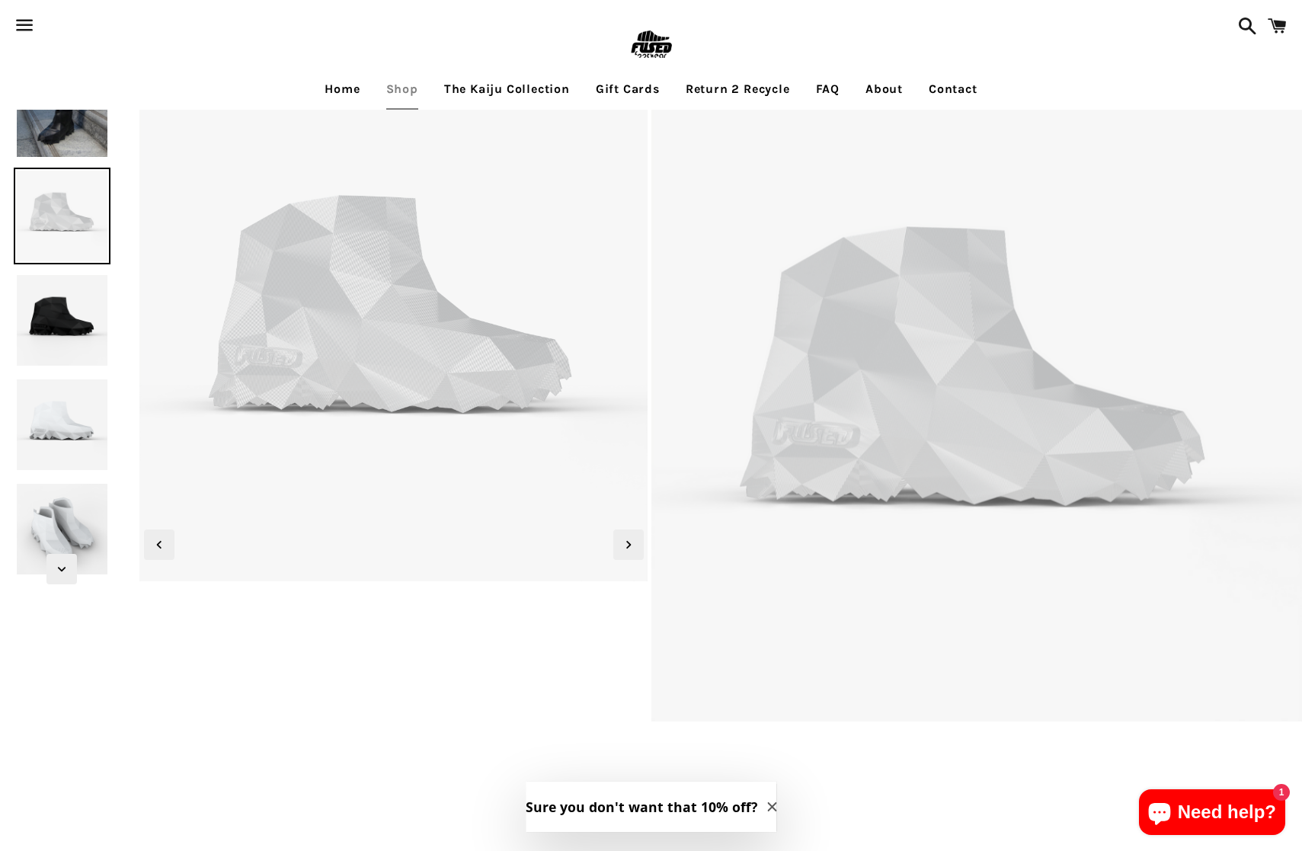
click at [50, 324] on img at bounding box center [62, 320] width 97 height 97
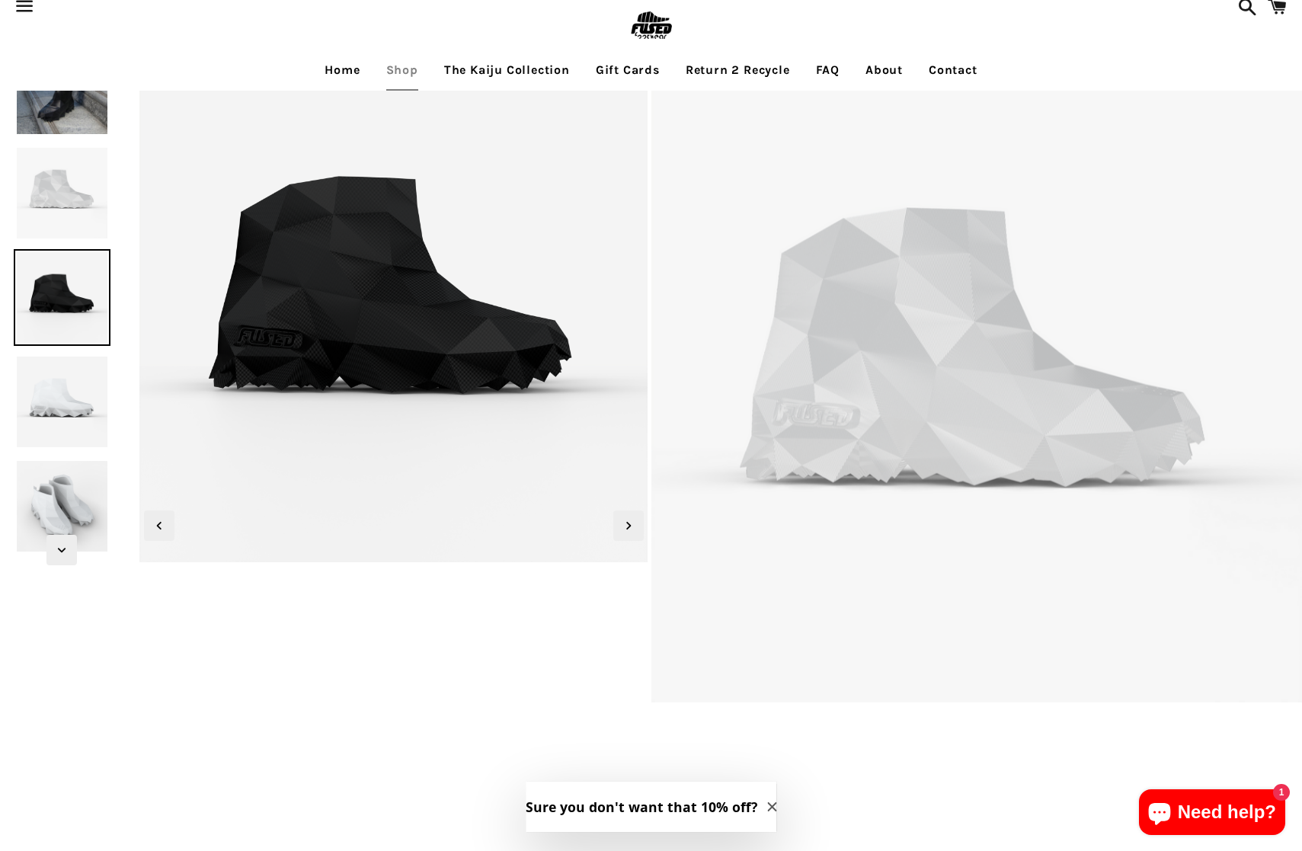
scroll to position [0, 0]
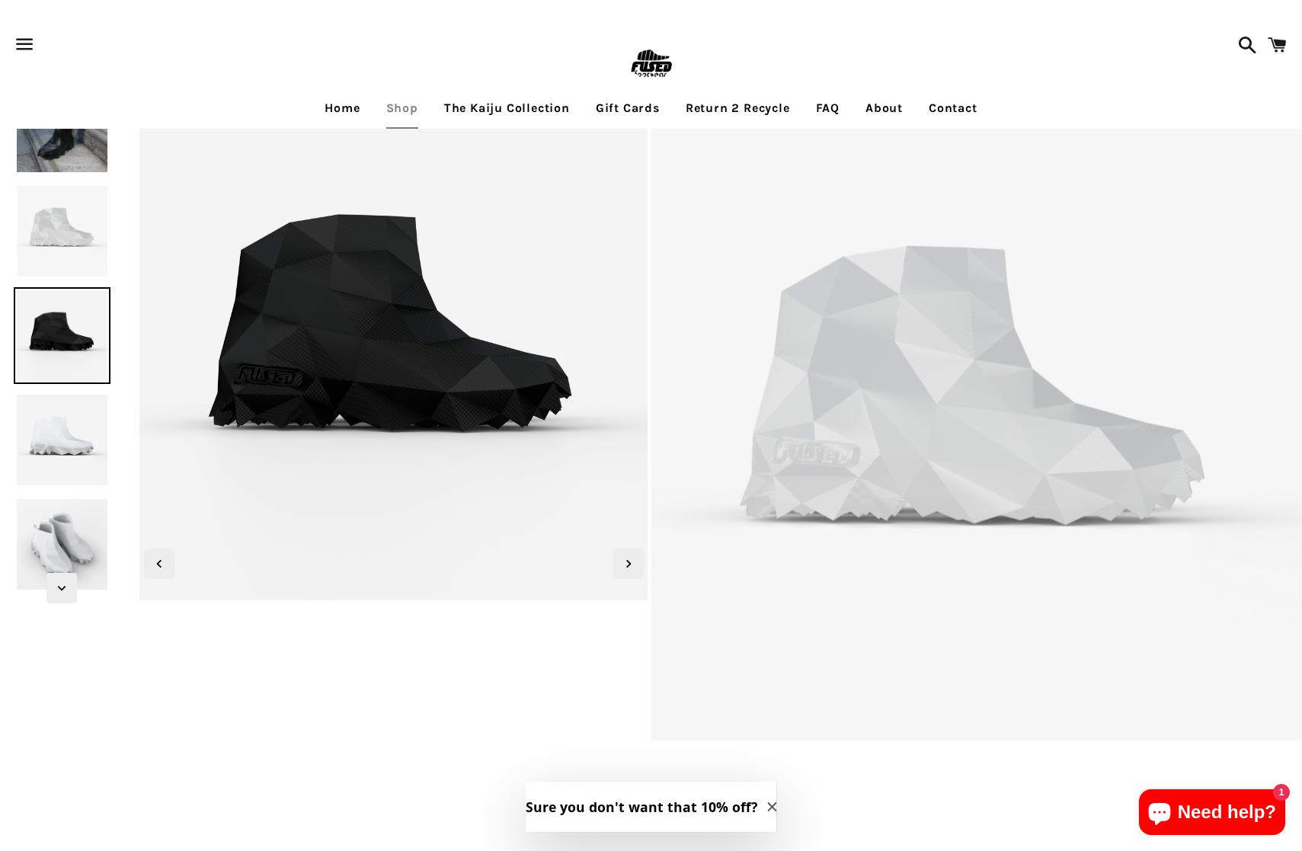
click at [481, 105] on link "The Kaiju Collection" at bounding box center [507, 108] width 149 height 38
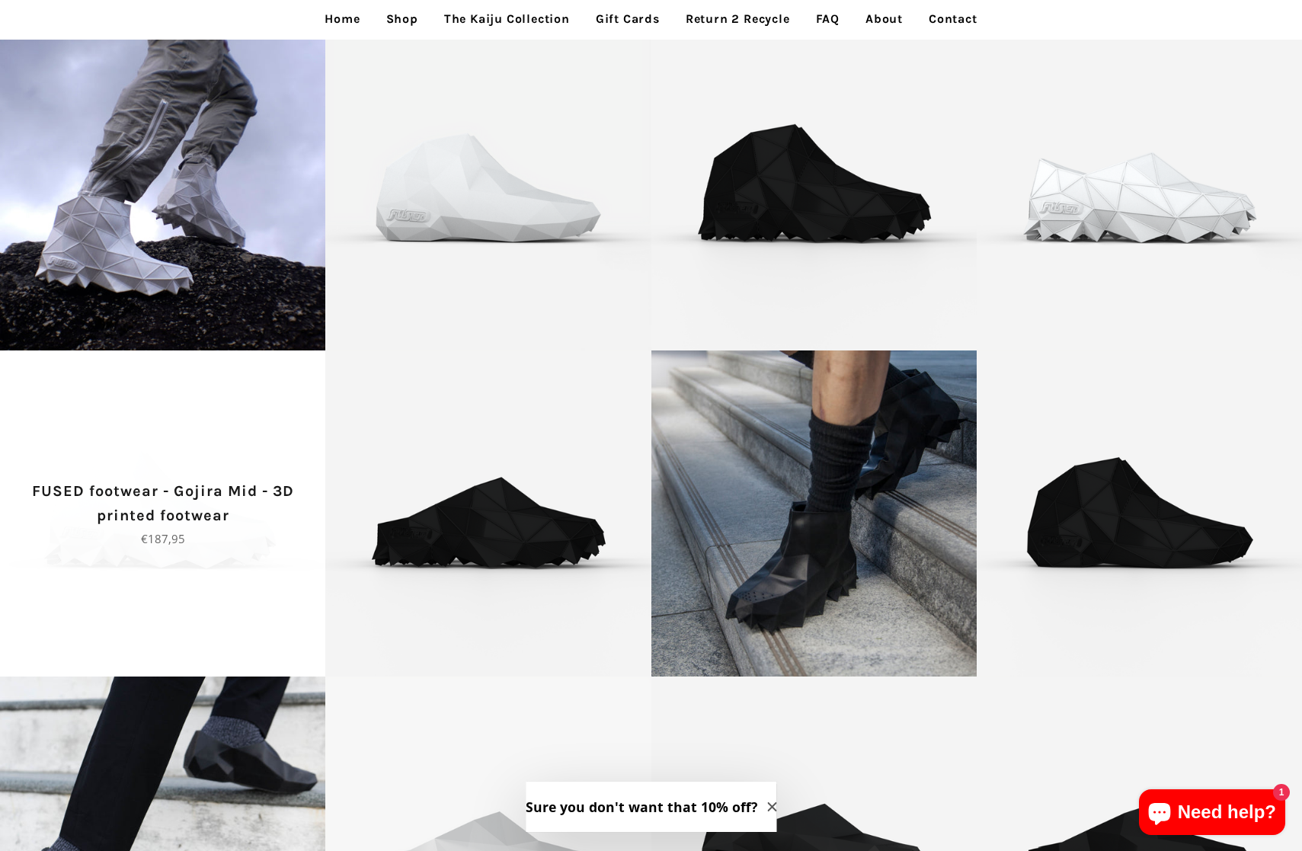
scroll to position [228, 0]
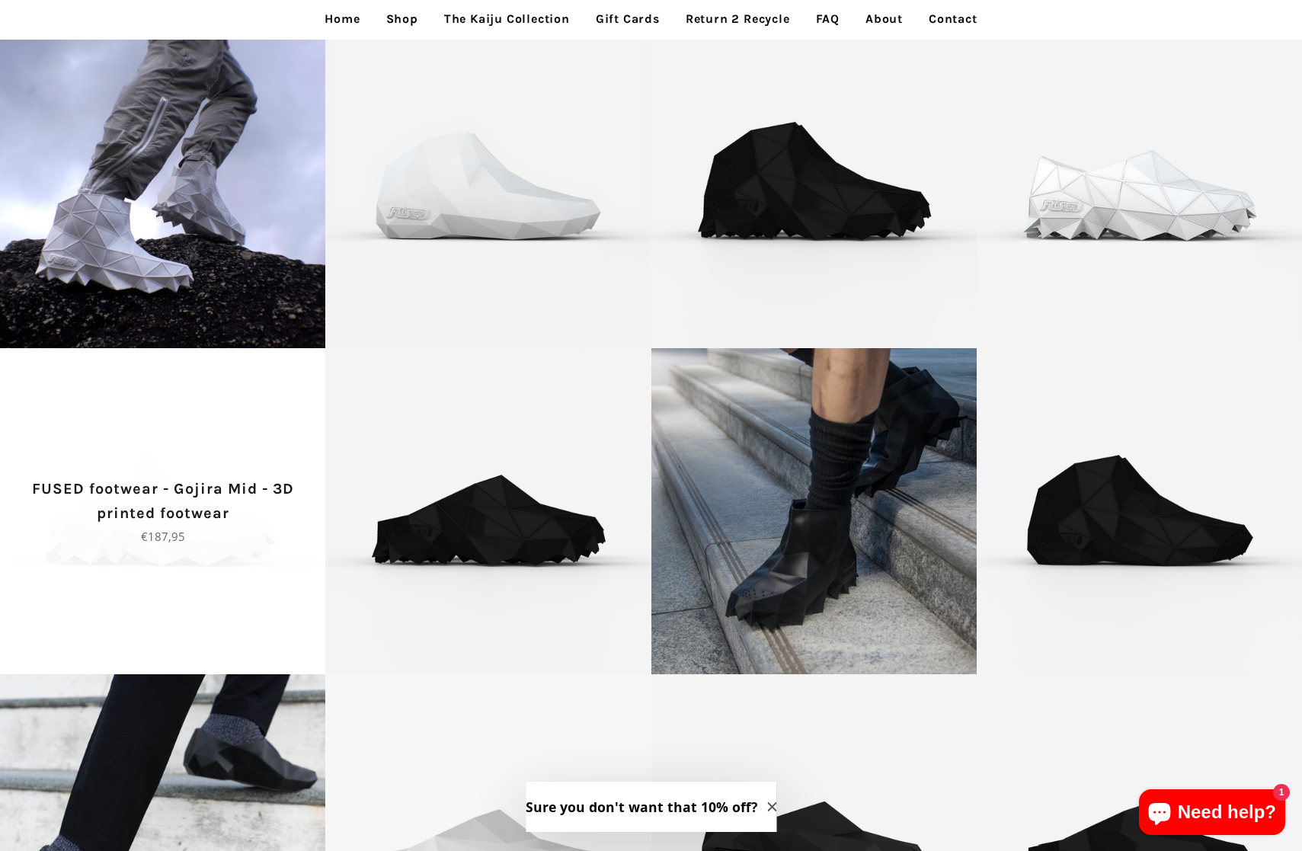
click at [197, 540] on p "Regular price €187,95" at bounding box center [163, 536] width 272 height 18
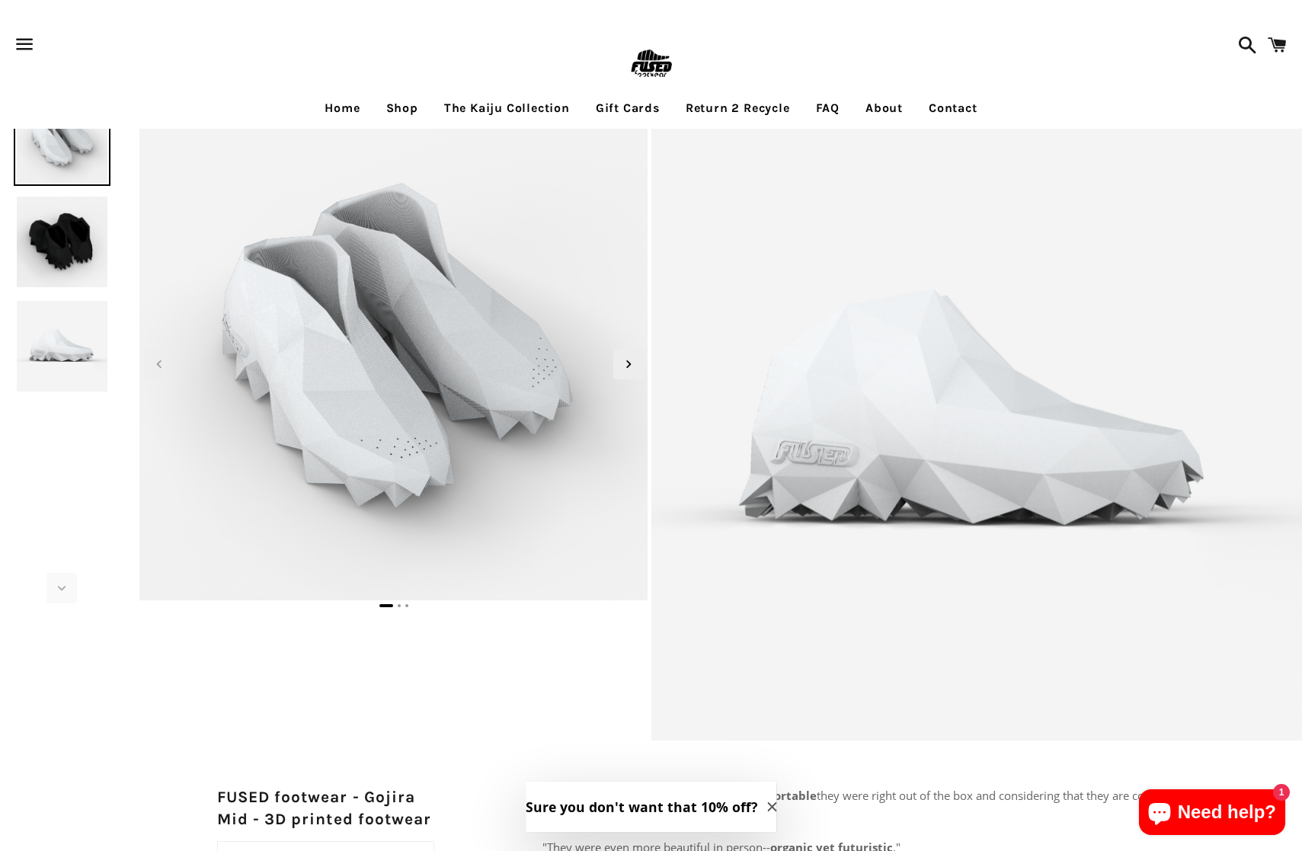
click at [62, 247] on img at bounding box center [62, 241] width 97 height 97
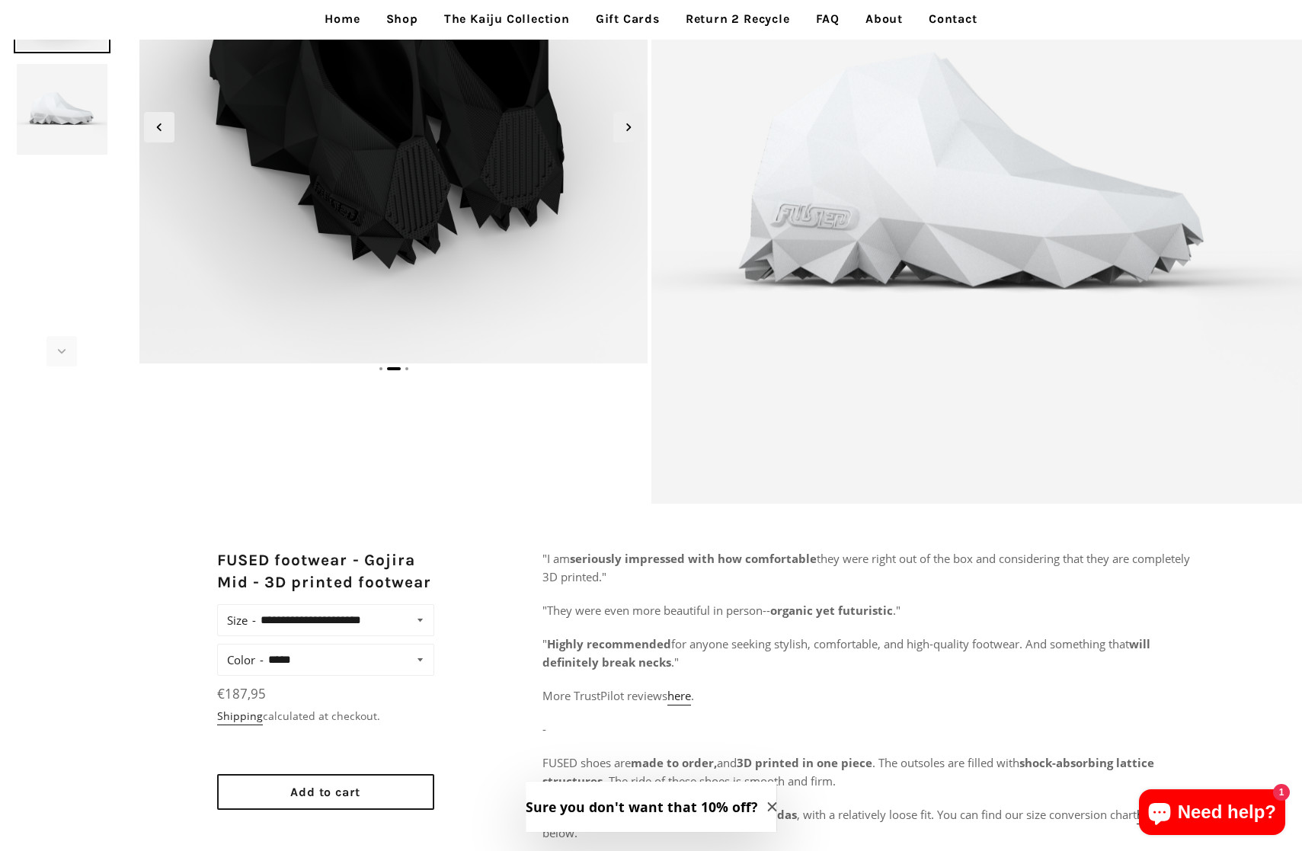
scroll to position [350, 0]
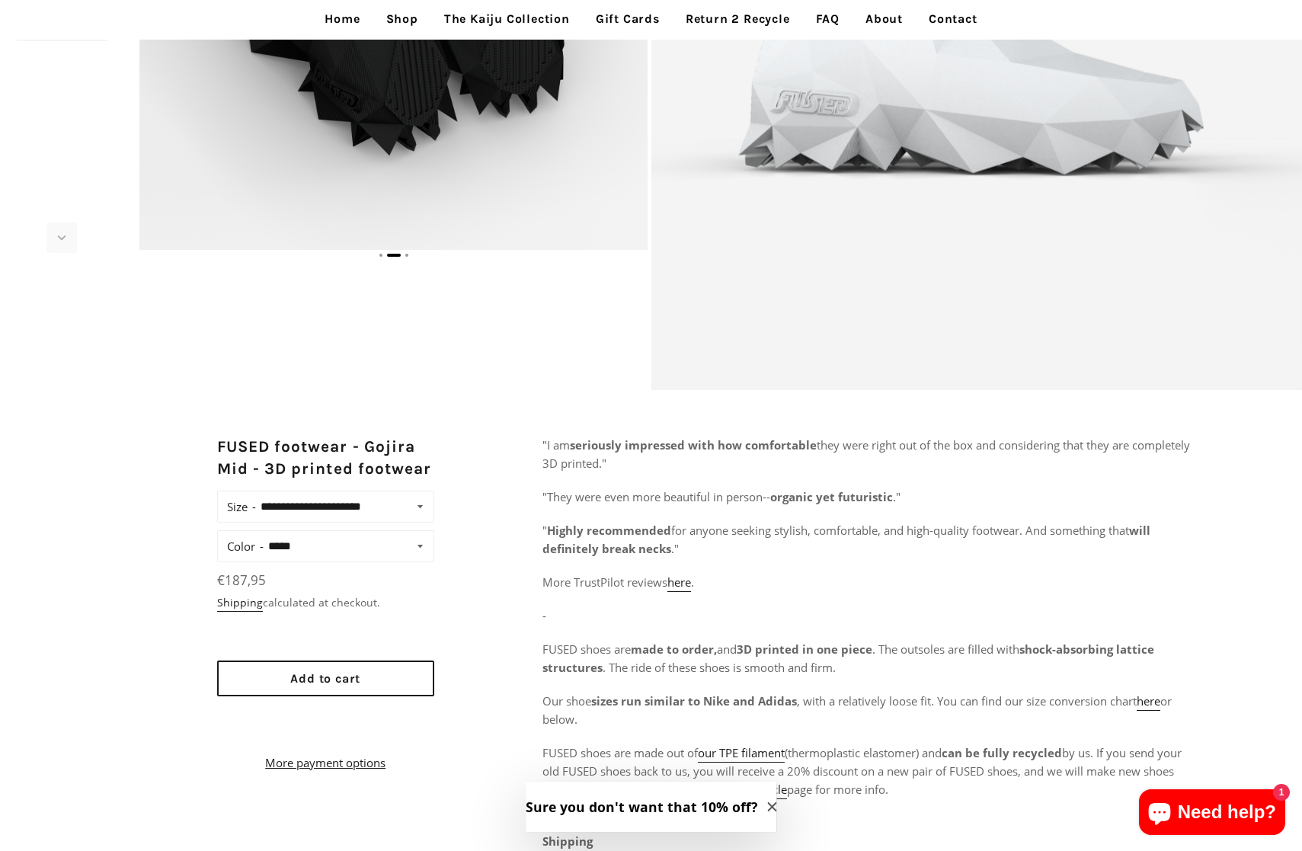
click at [372, 538] on select "**********" at bounding box center [348, 545] width 168 height 21
select select "*****"
click at [264, 535] on select "**********" at bounding box center [348, 545] width 168 height 21
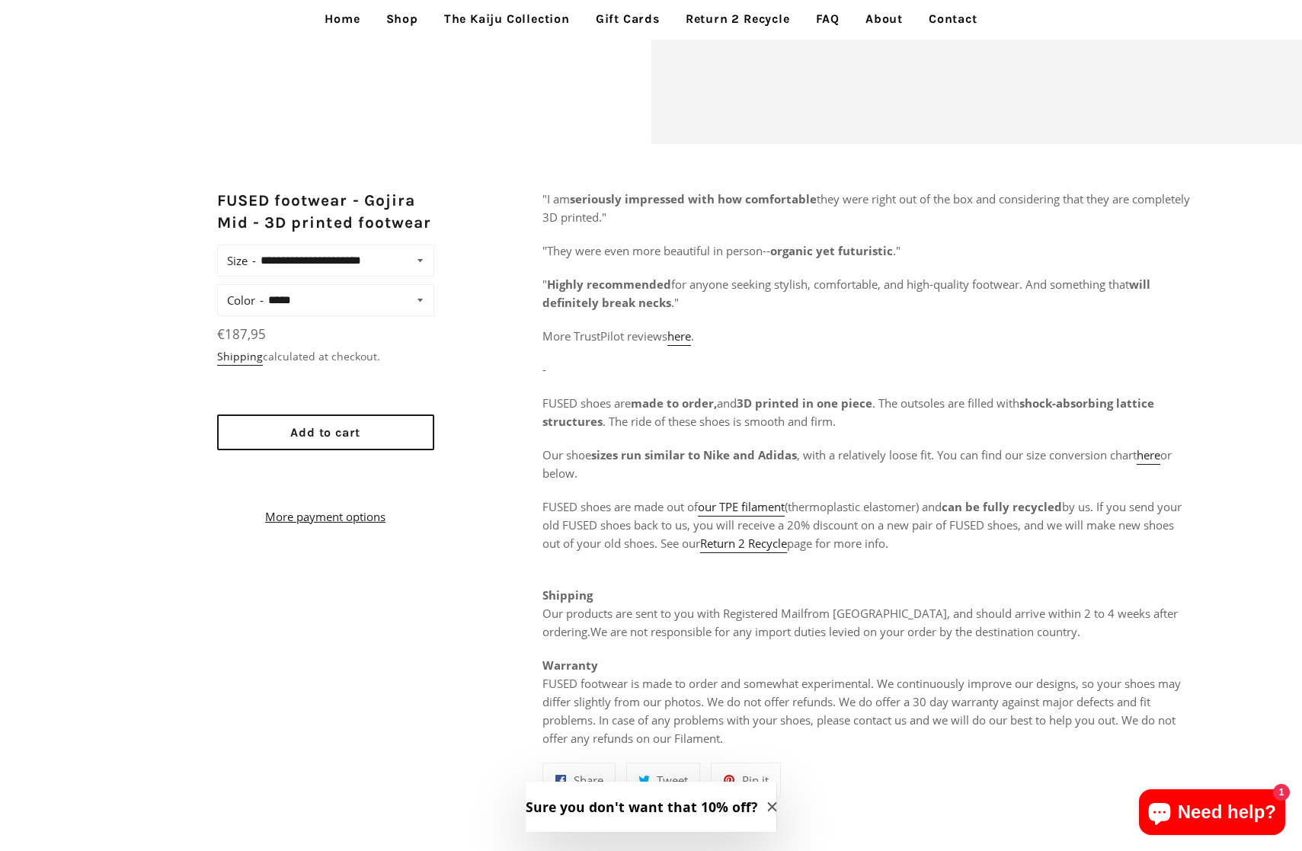
scroll to position [599, 0]
